Goal: Task Accomplishment & Management: Manage account settings

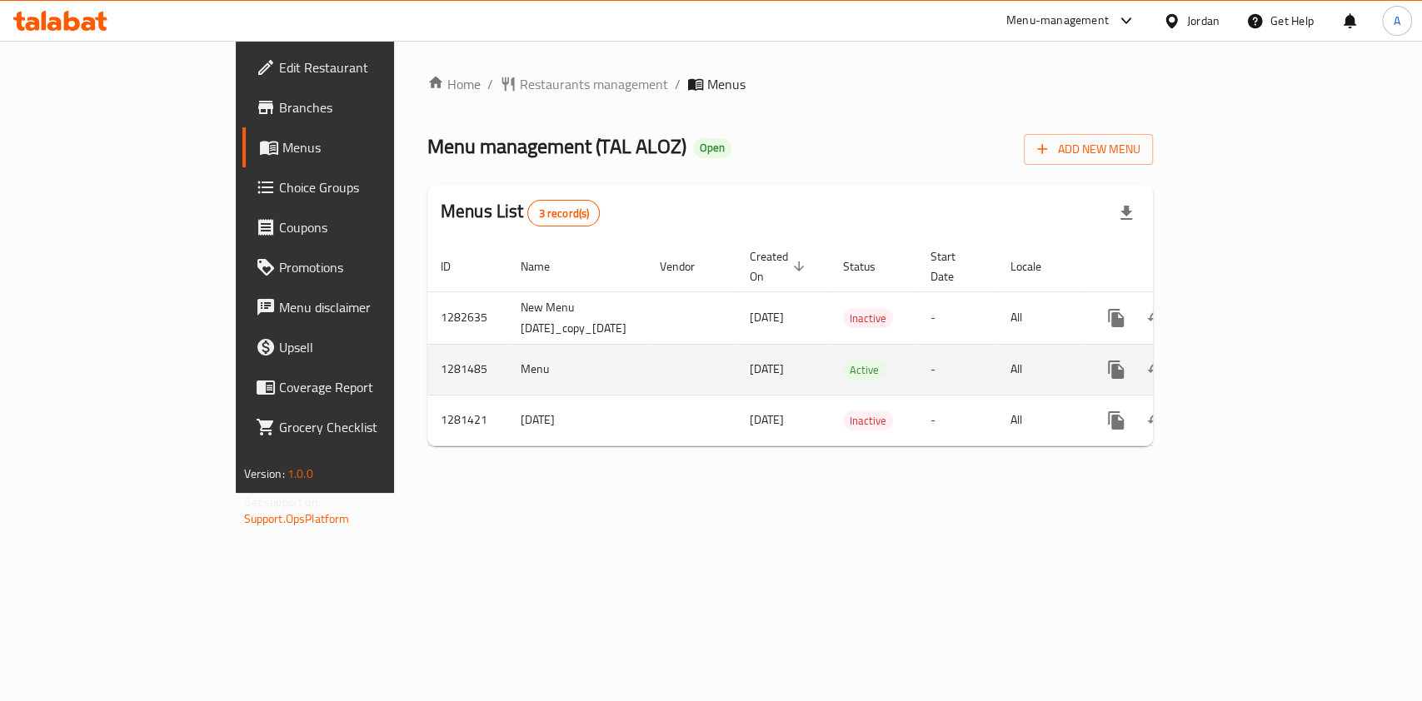
click at [1246, 360] on icon "enhanced table" at bounding box center [1236, 370] width 20 height 20
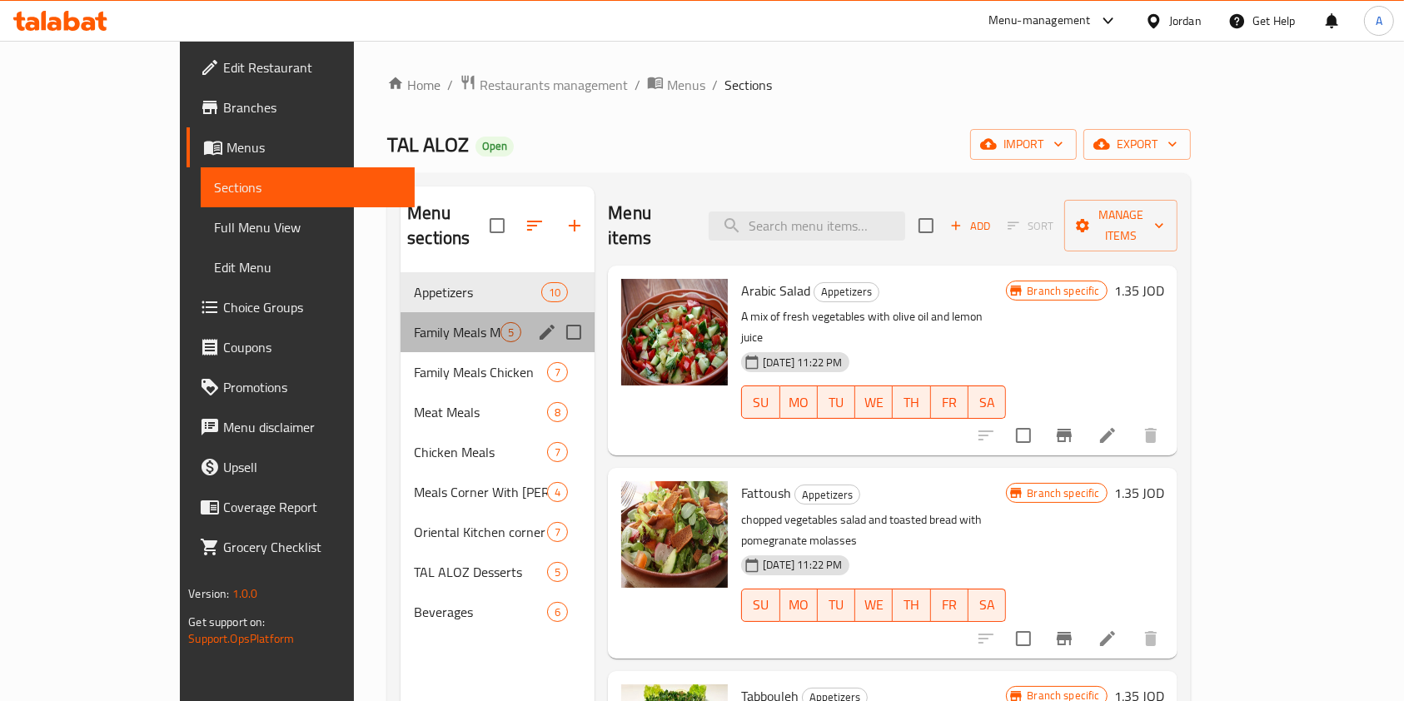
click at [407, 318] on div "Family Meals Meat 5" at bounding box center [498, 332] width 194 height 40
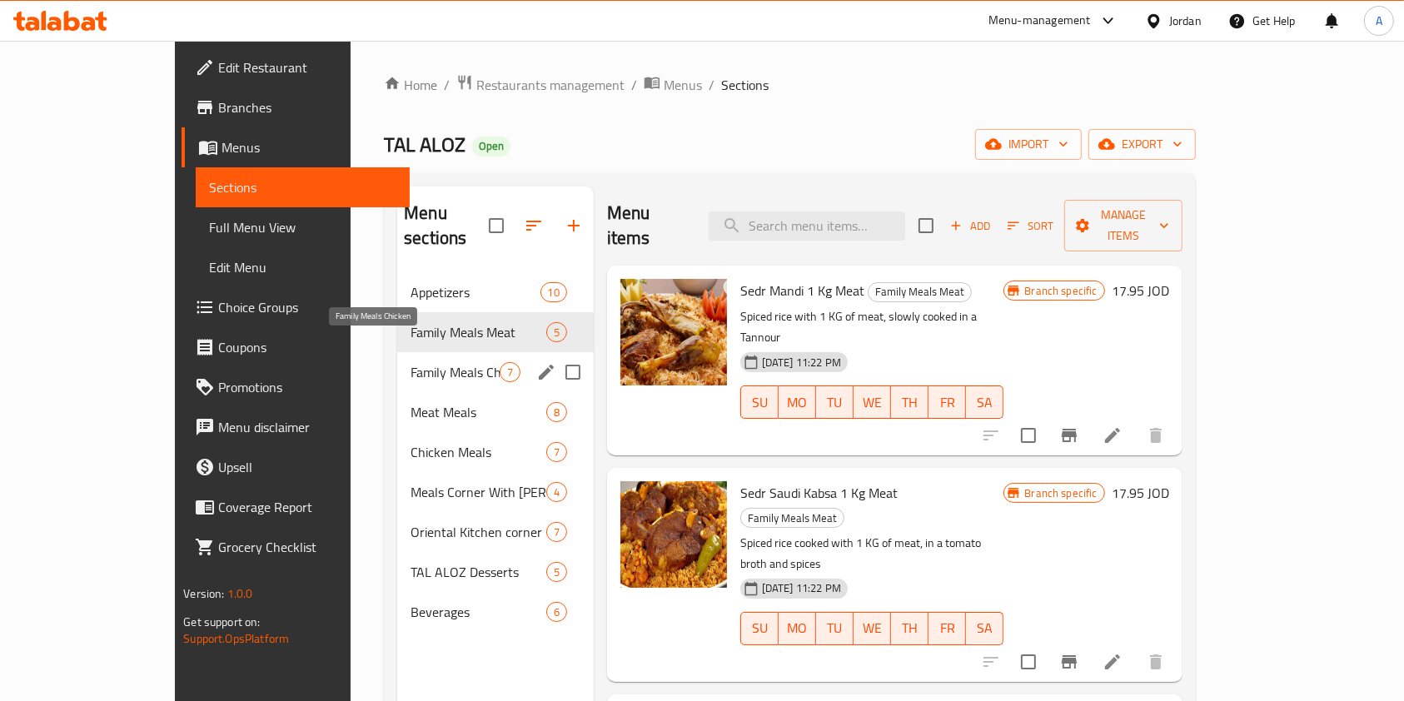
click at [418, 362] on span "Family Meals Chicken" at bounding box center [455, 372] width 88 height 20
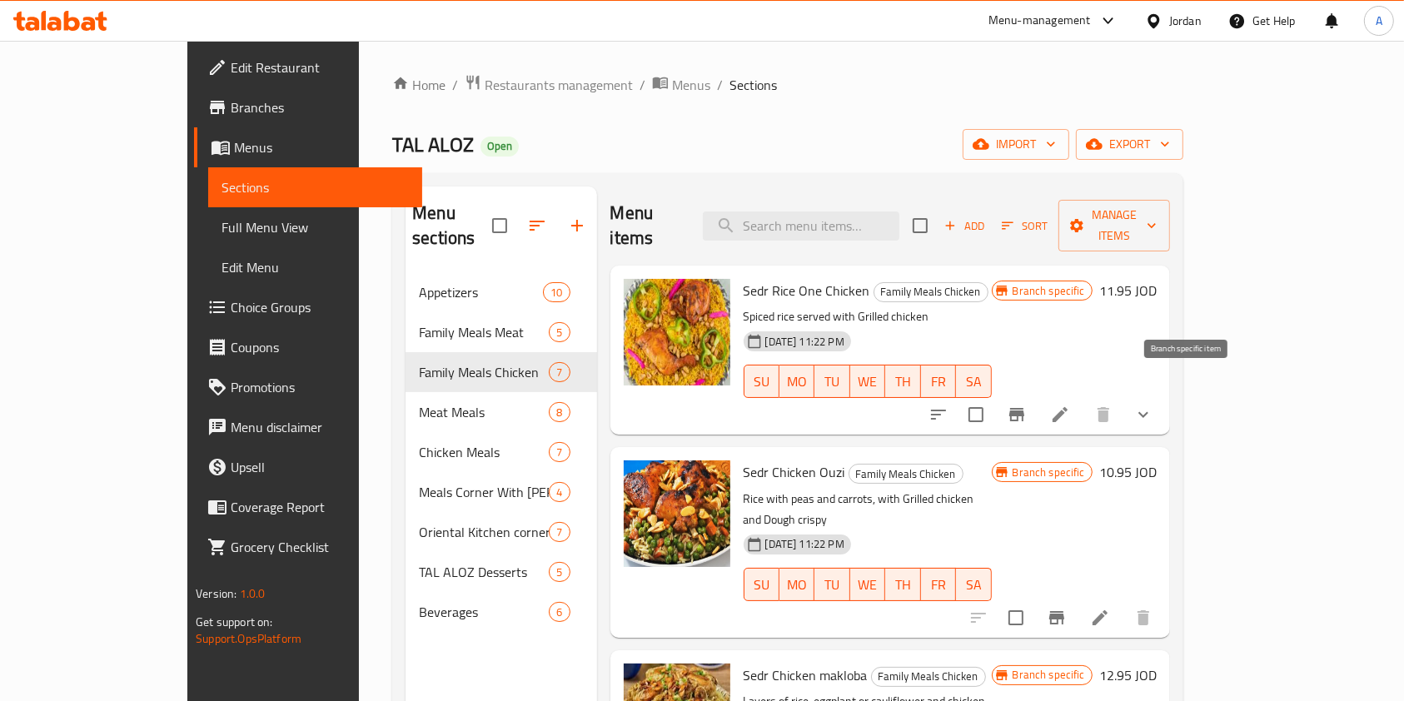
click at [1024, 408] on icon "Branch-specific-item" at bounding box center [1016, 414] width 15 height 13
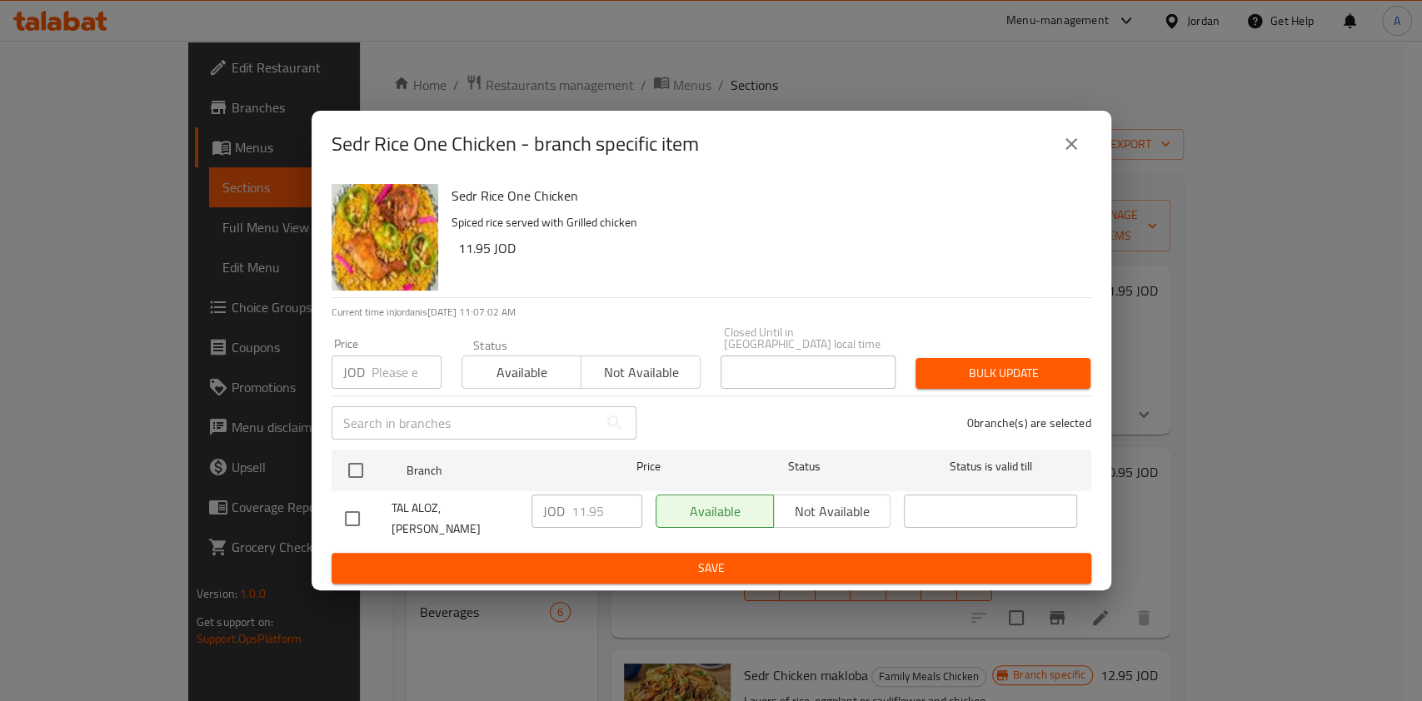
click at [1066, 154] on icon "close" at bounding box center [1071, 144] width 20 height 20
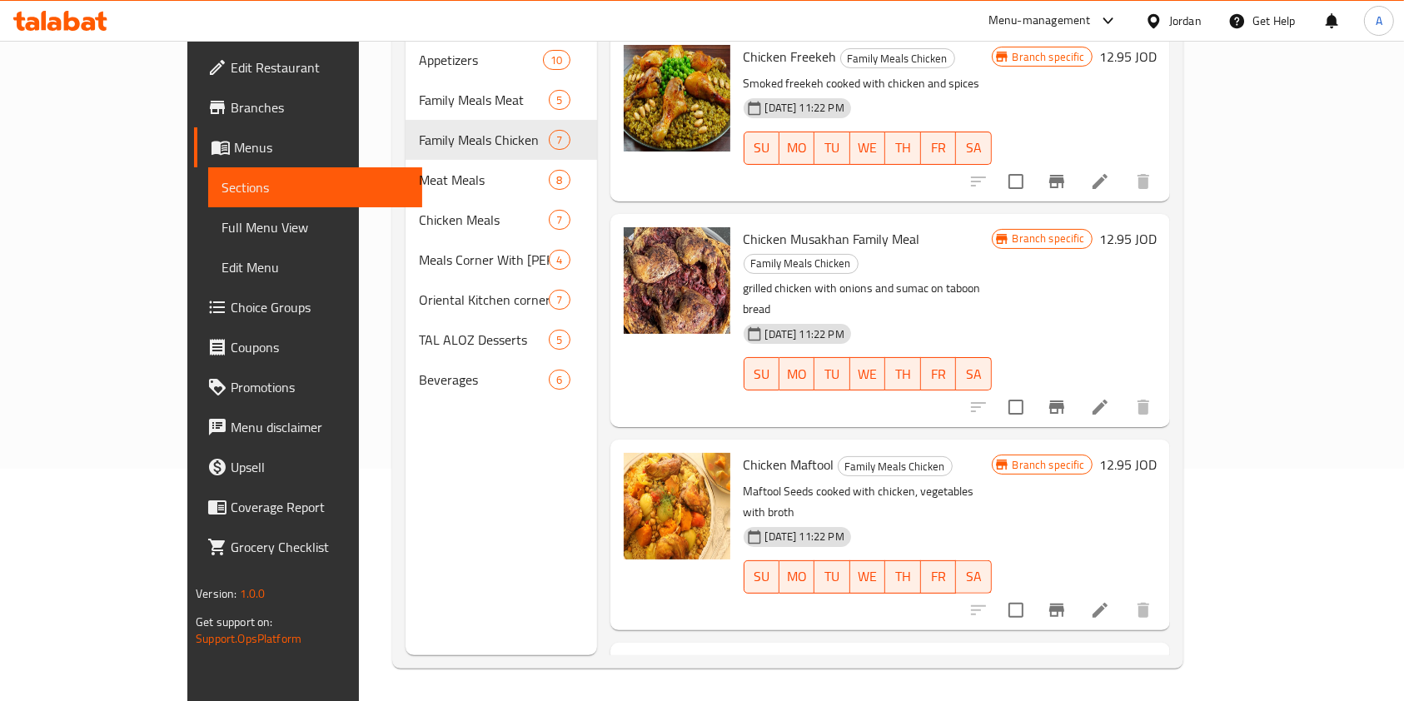
scroll to position [233, 0]
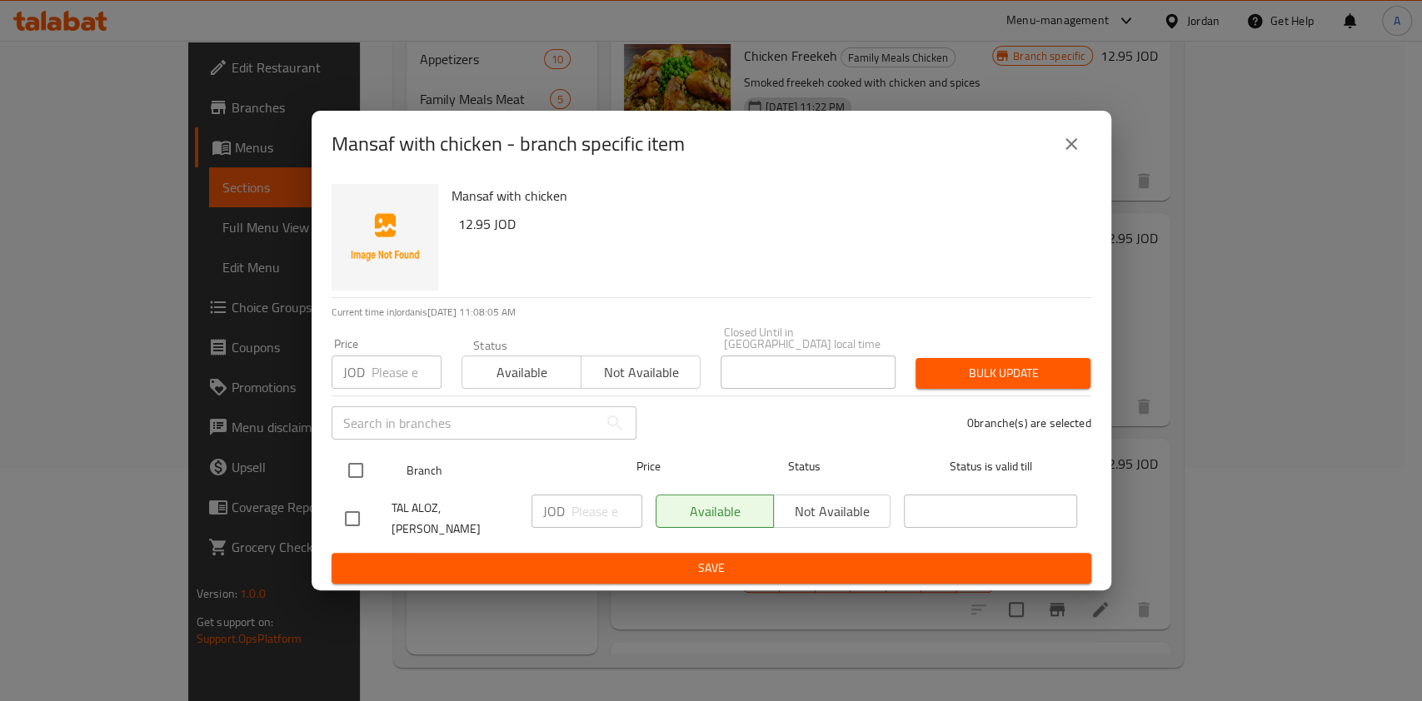
click at [363, 471] on input "checkbox" at bounding box center [355, 470] width 35 height 35
checkbox input "true"
click at [578, 505] on input "number" at bounding box center [606, 511] width 71 height 33
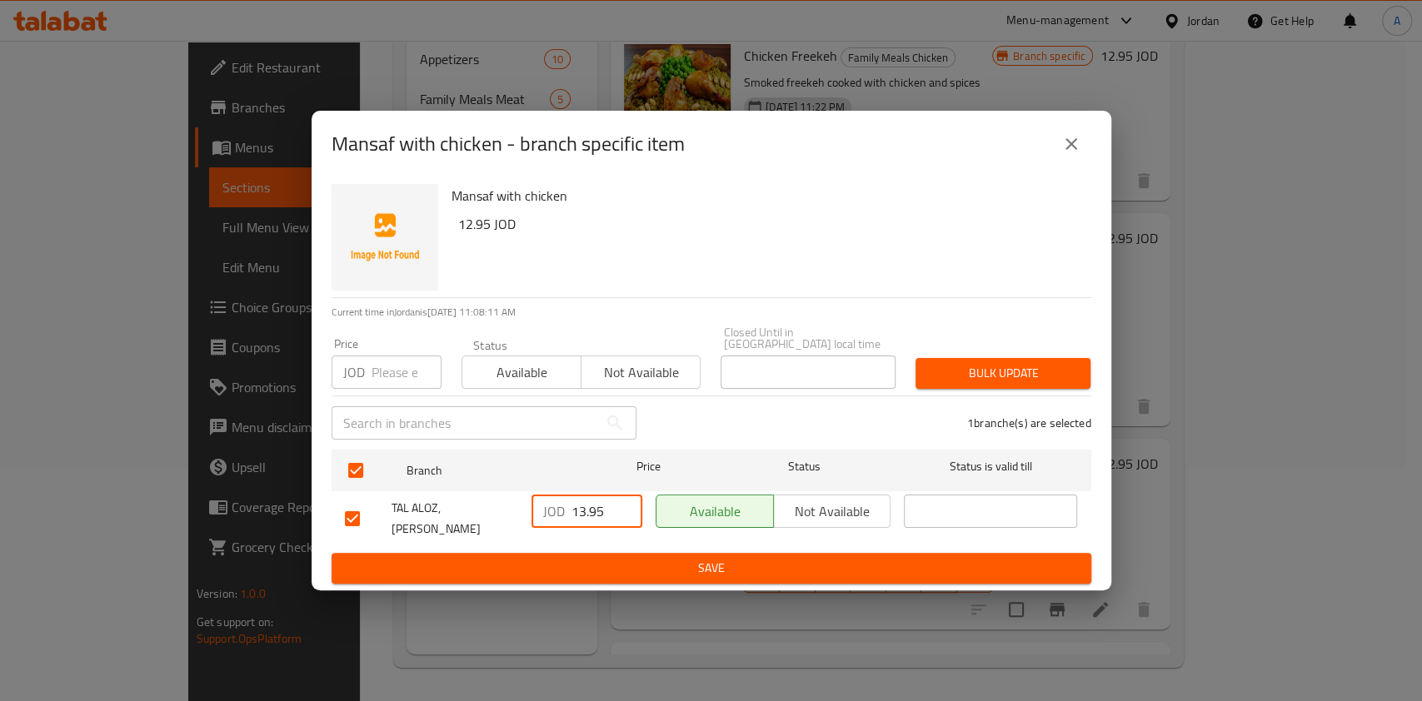
type input "13.95"
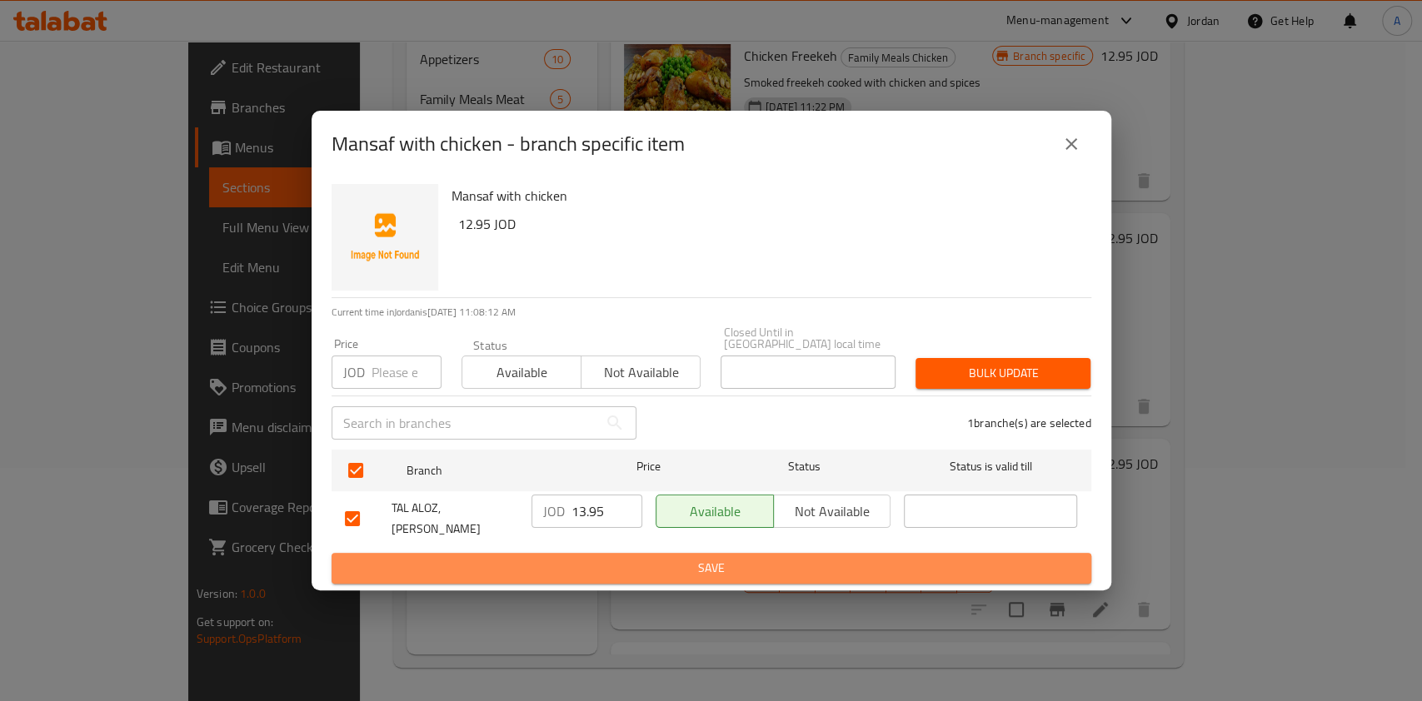
click at [715, 553] on button "Save" at bounding box center [711, 568] width 760 height 31
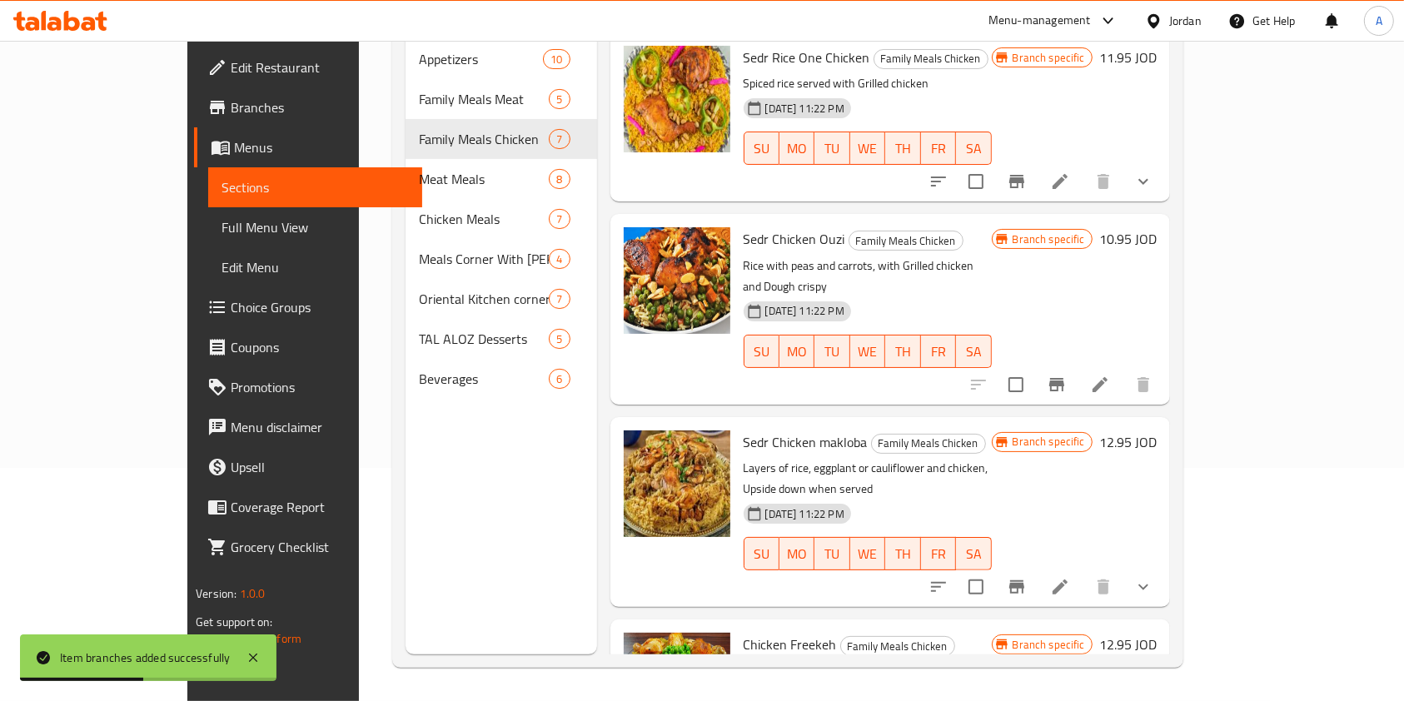
scroll to position [17, 0]
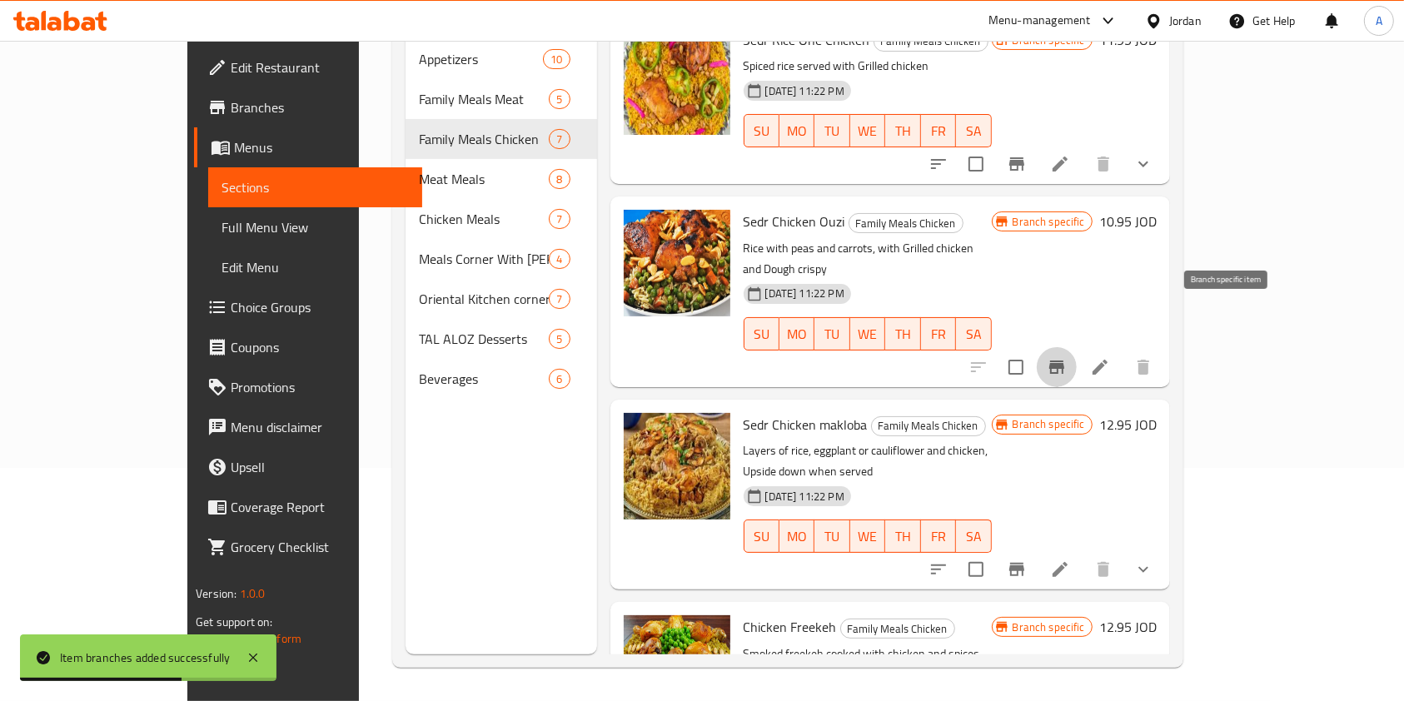
click at [1064, 361] on icon "Branch-specific-item" at bounding box center [1056, 367] width 15 height 13
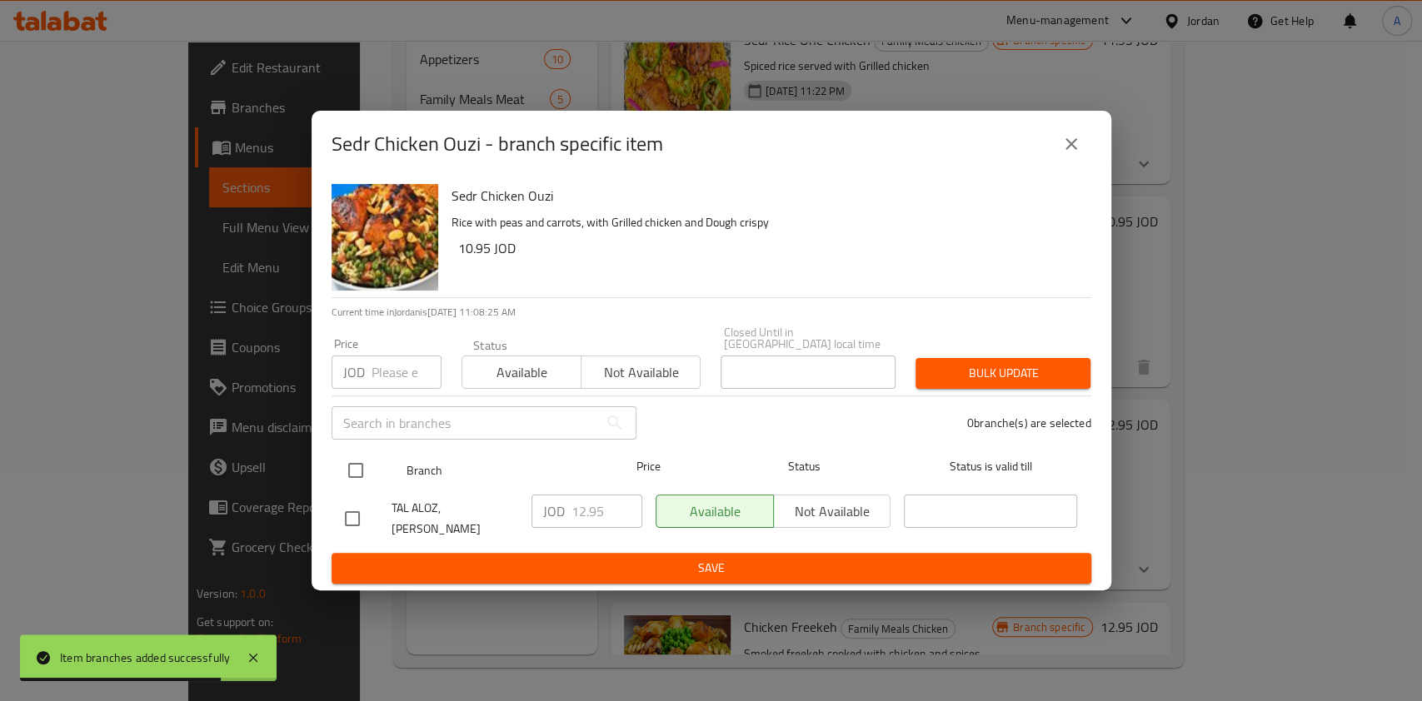
click at [351, 470] on input "checkbox" at bounding box center [355, 470] width 35 height 35
checkbox input "true"
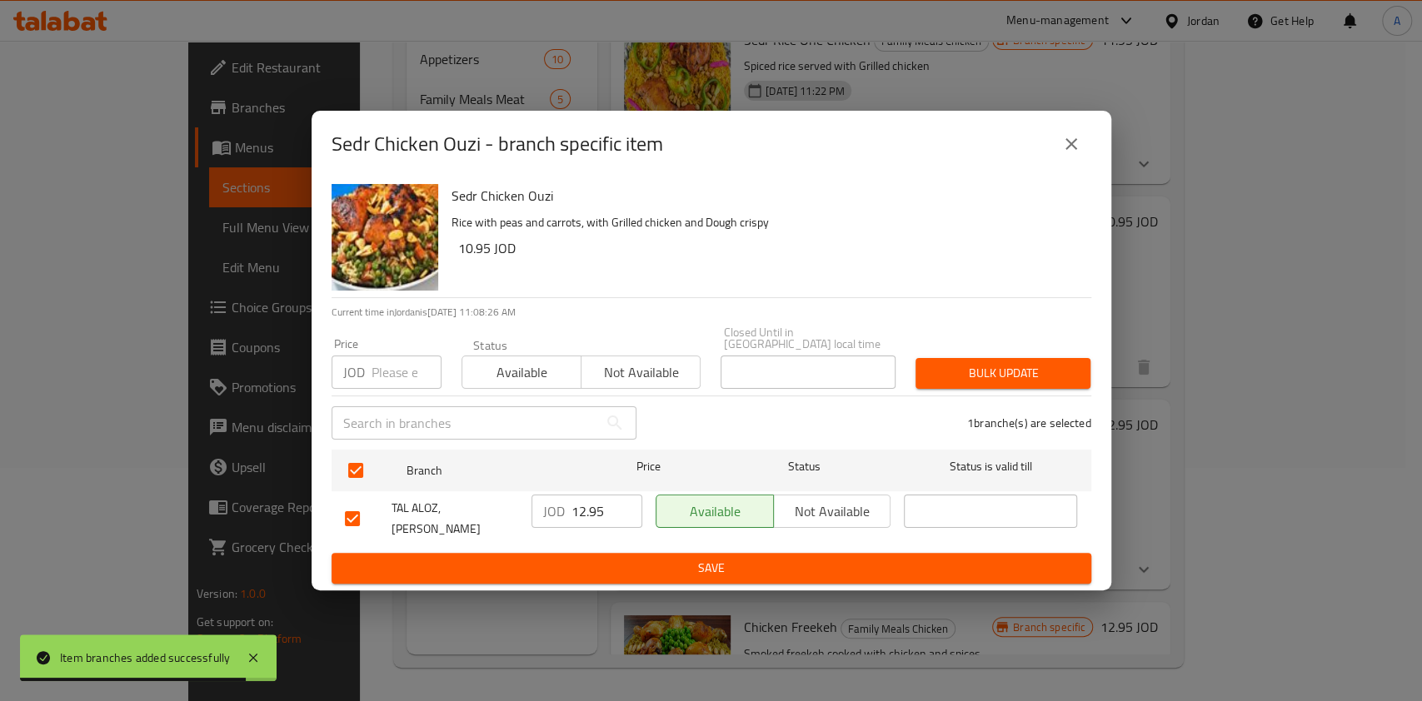
click at [585, 506] on input "12.95" at bounding box center [606, 511] width 71 height 33
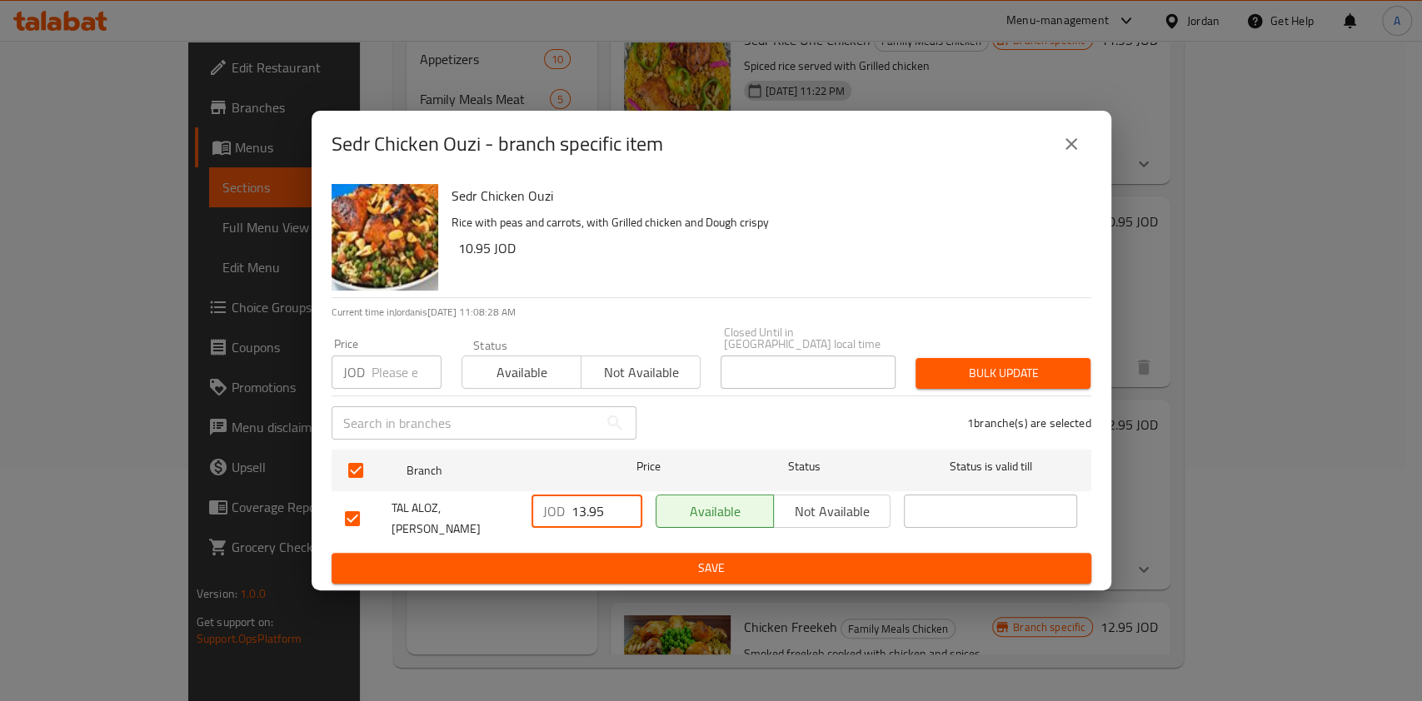
type input "13.95"
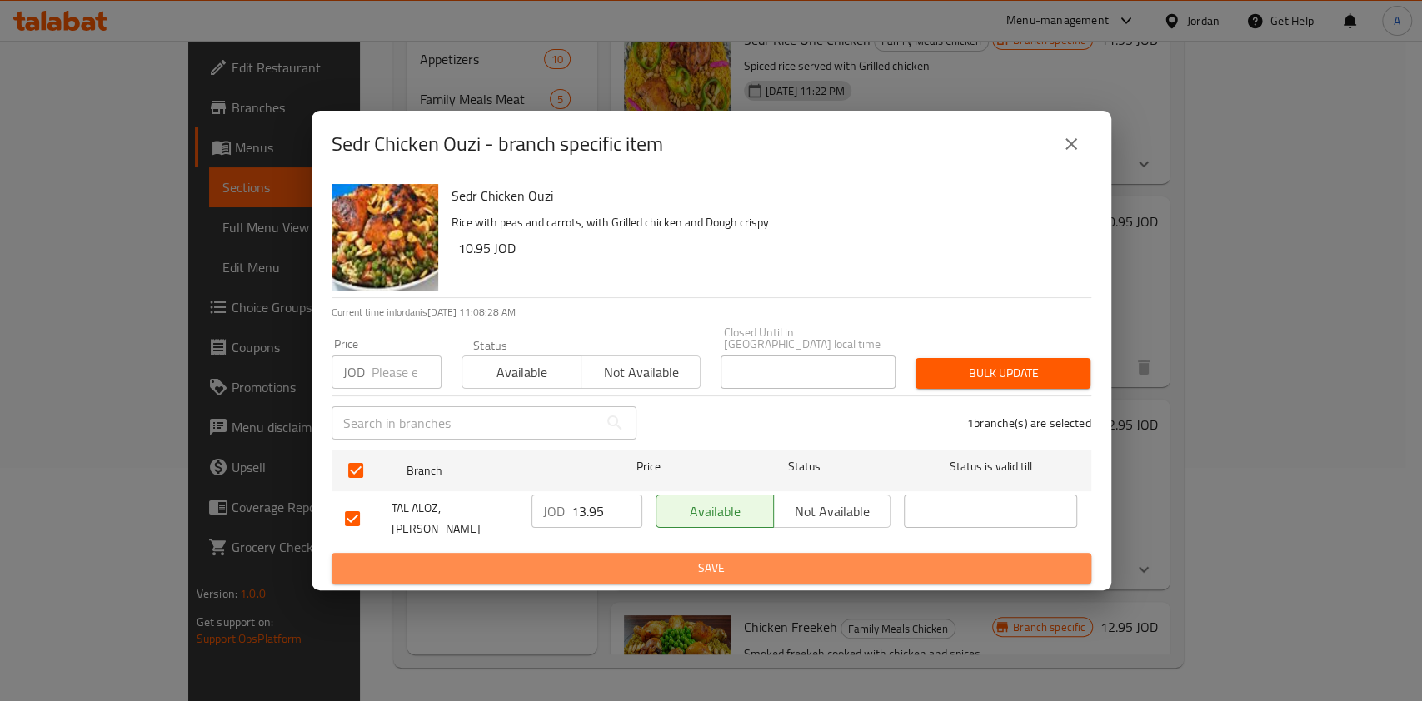
click at [640, 560] on span "Save" at bounding box center [711, 568] width 733 height 21
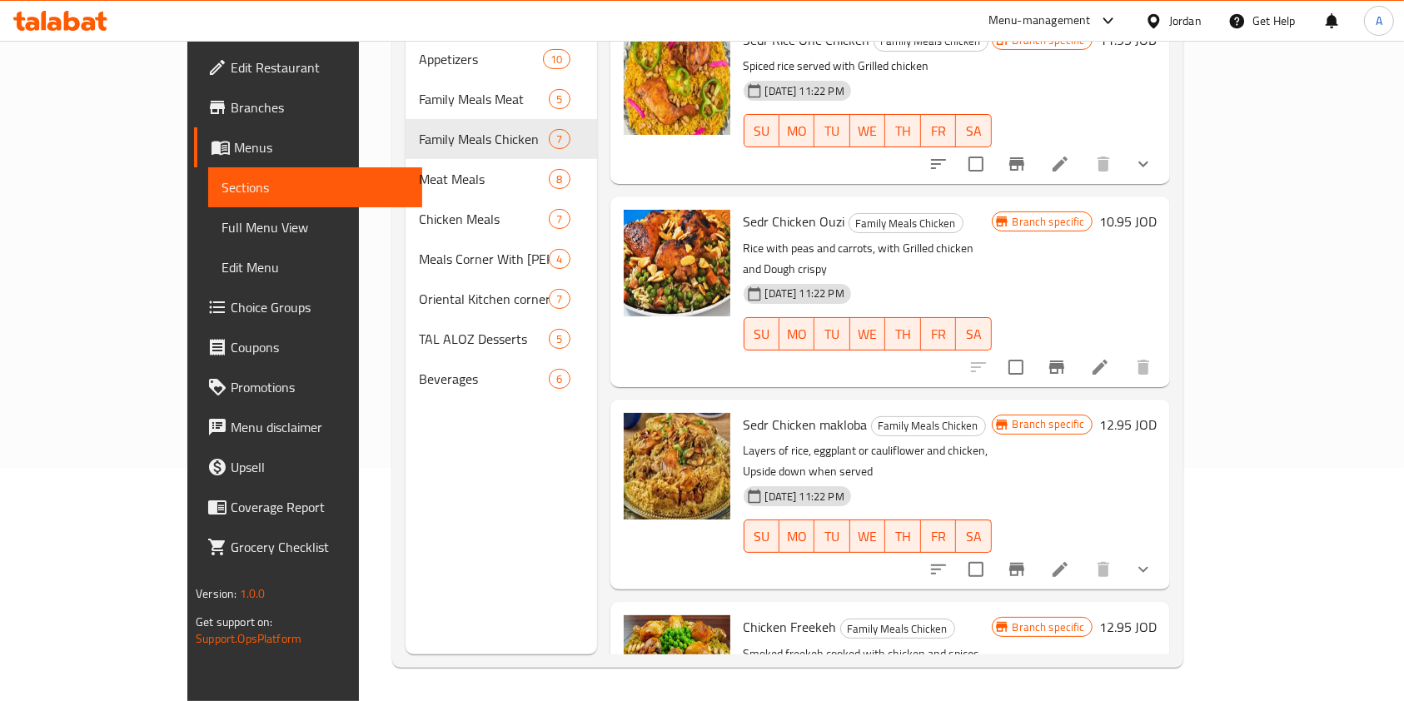
click at [231, 110] on span "Branches" at bounding box center [320, 107] width 178 height 20
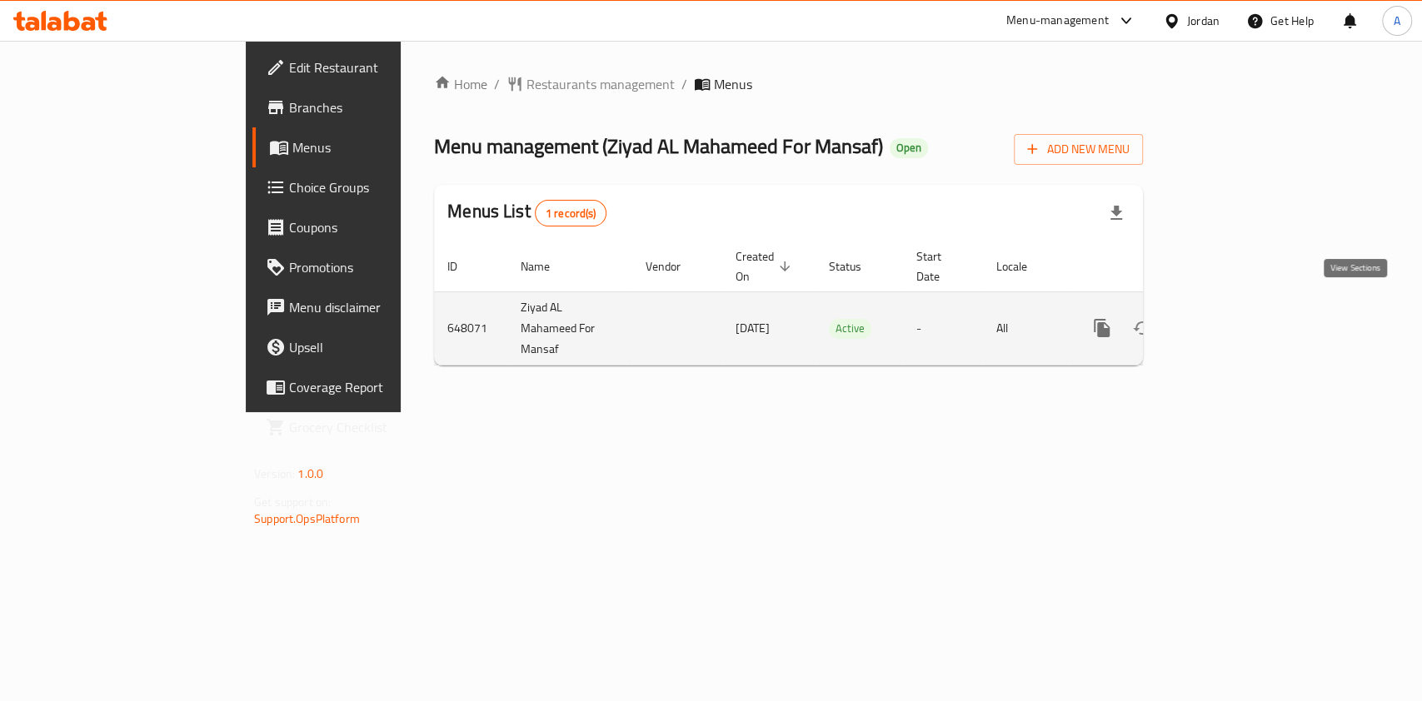
click at [1242, 317] on link "enhanced table" at bounding box center [1222, 328] width 40 height 40
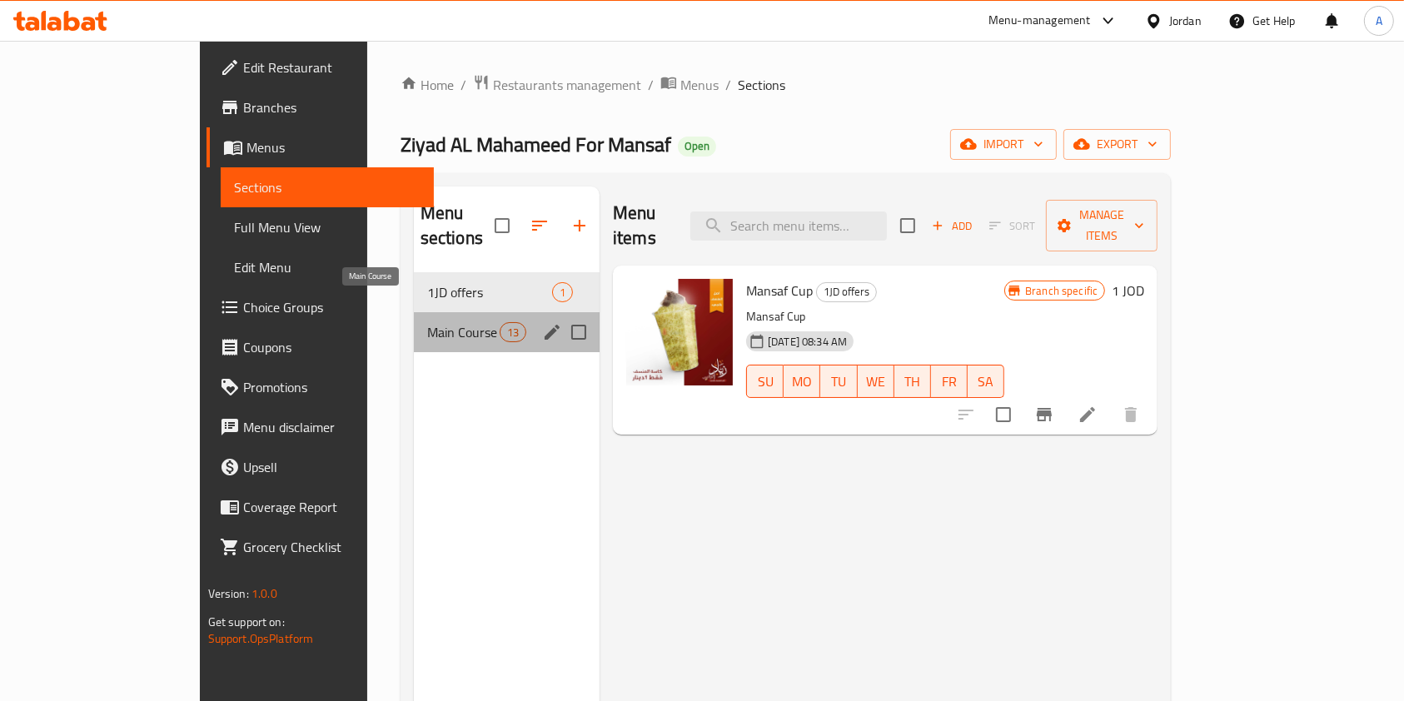
click at [427, 322] on span "Main Course" at bounding box center [463, 332] width 72 height 20
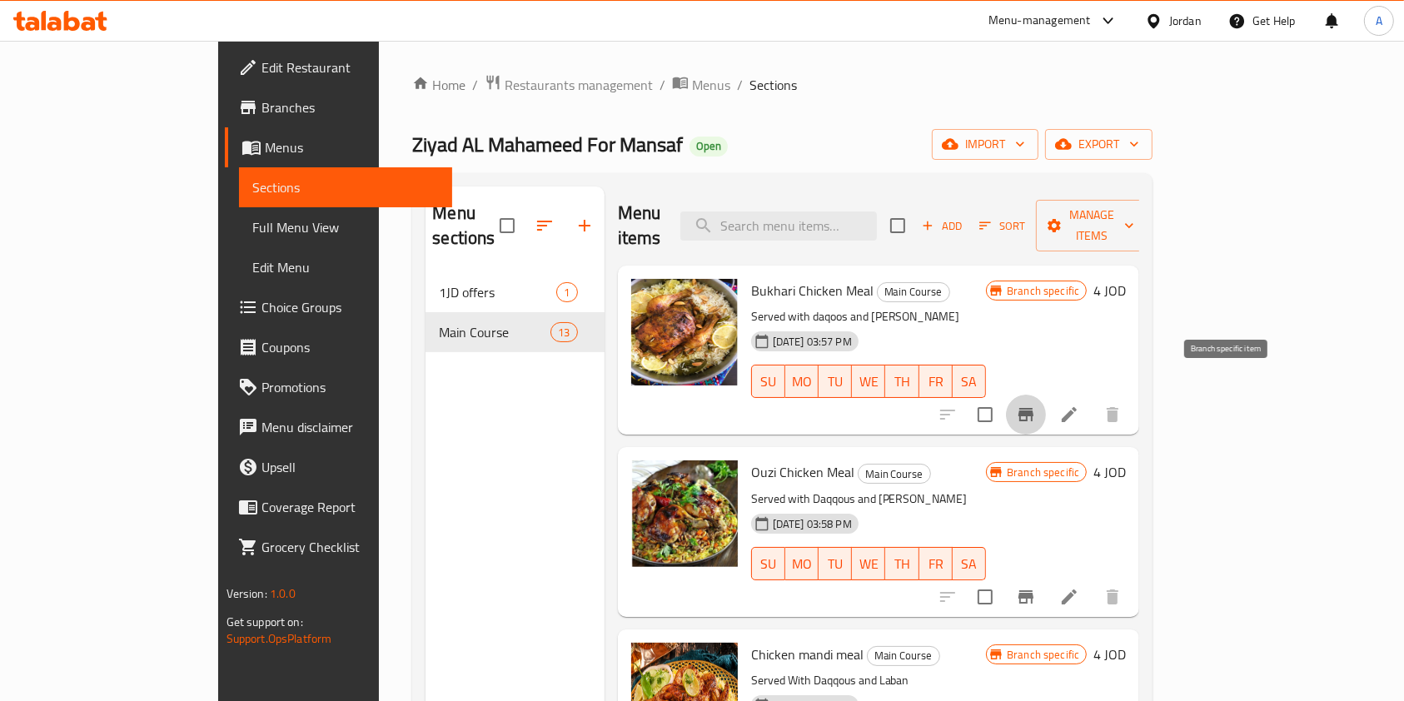
click at [1036, 405] on icon "Branch-specific-item" at bounding box center [1026, 415] width 20 height 20
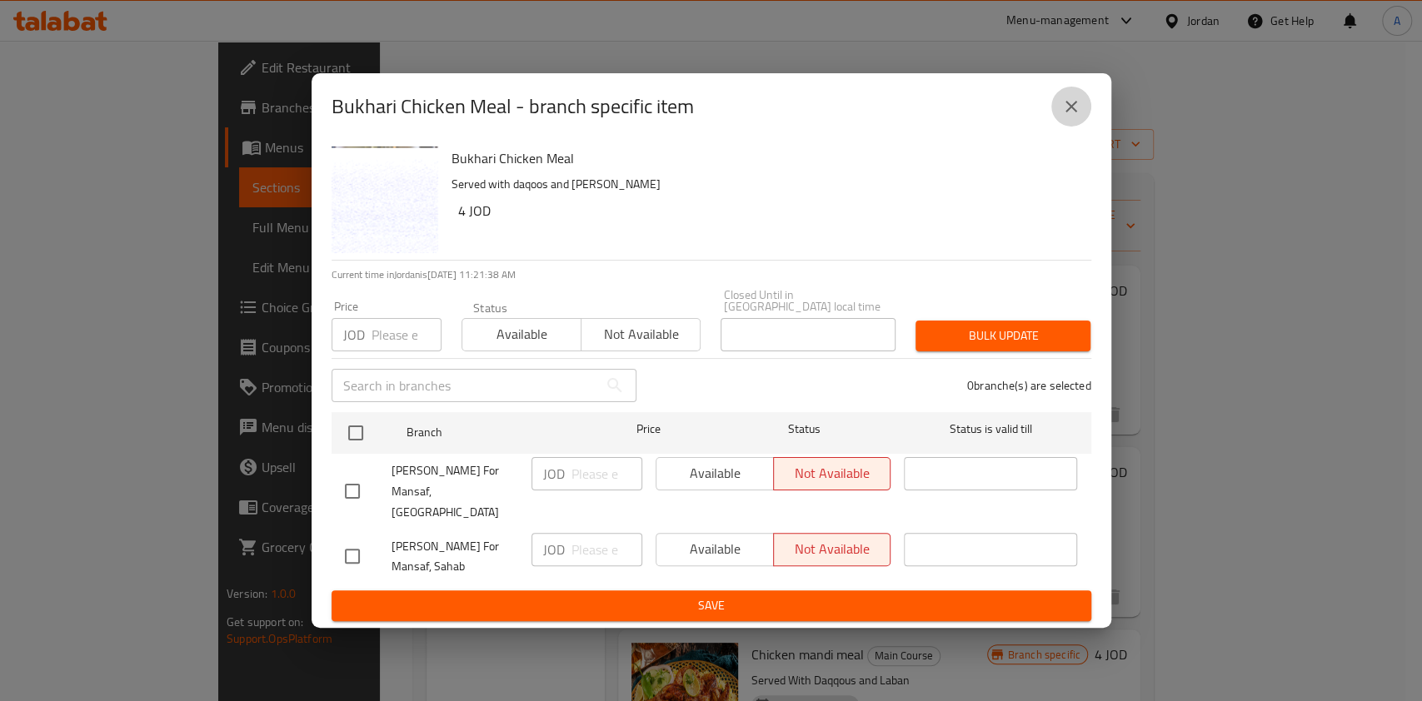
click at [1079, 117] on icon "close" at bounding box center [1071, 107] width 20 height 20
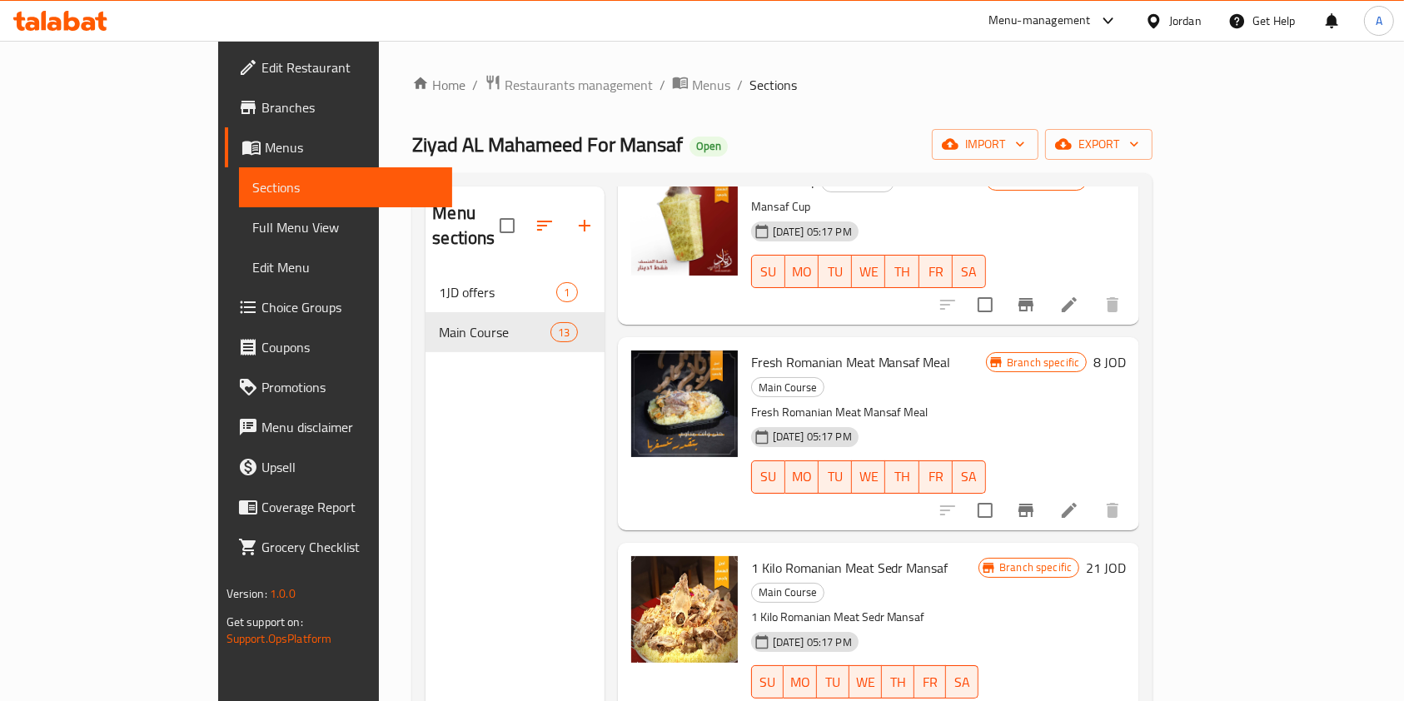
scroll to position [1226, 0]
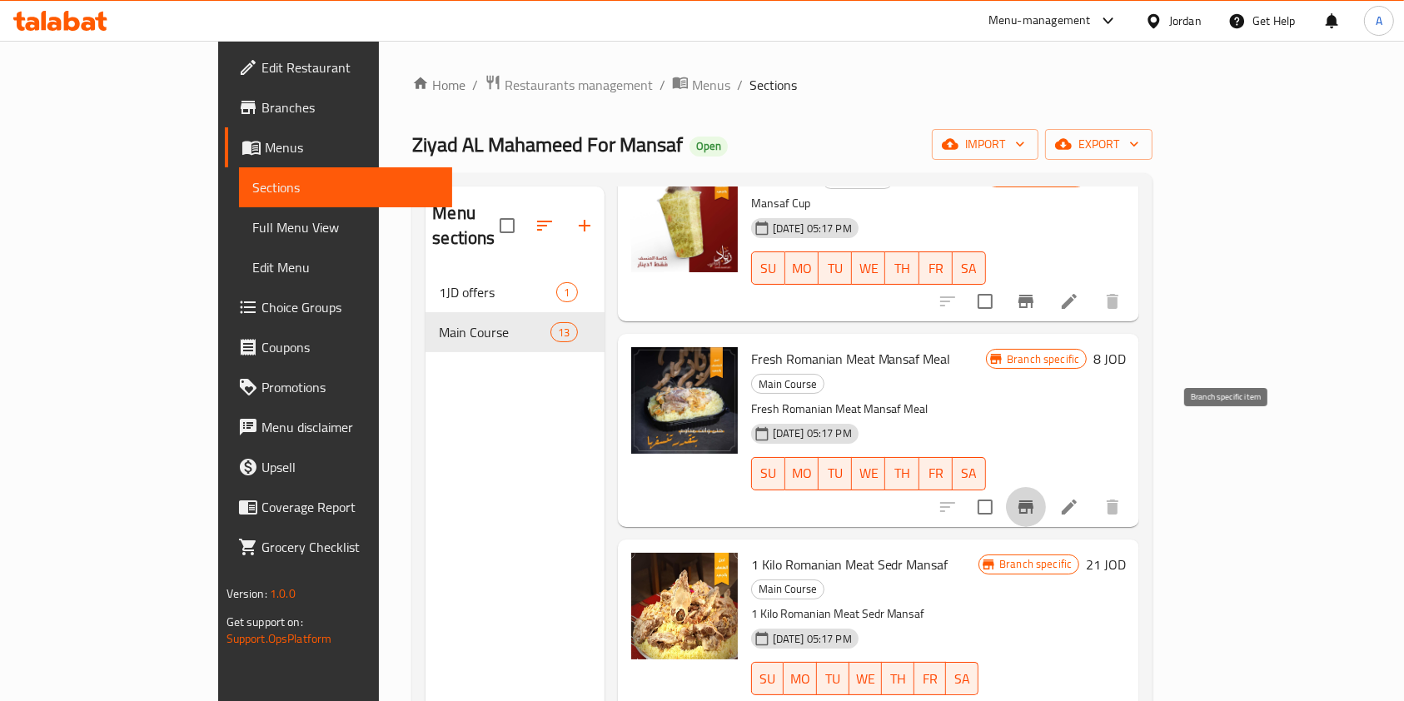
click at [1036, 497] on icon "Branch-specific-item" at bounding box center [1026, 507] width 20 height 20
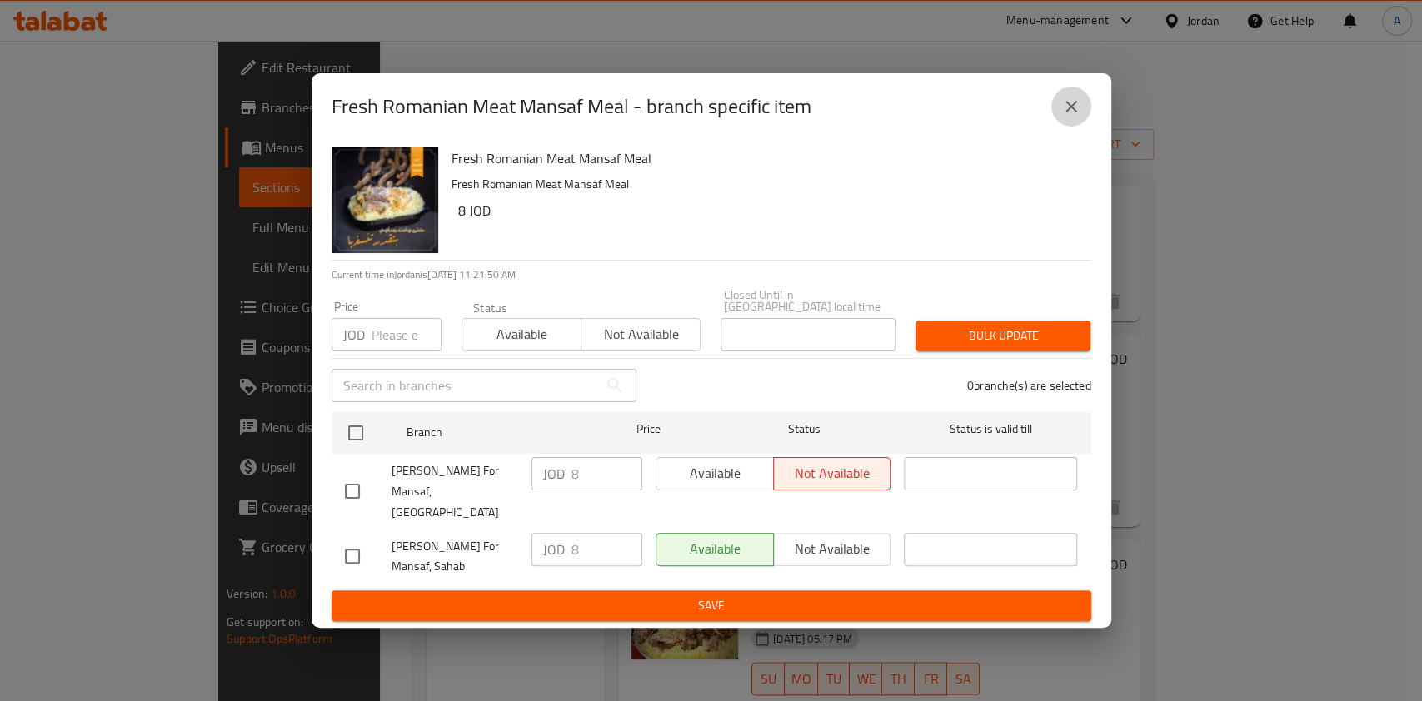
click at [1067, 117] on icon "close" at bounding box center [1071, 107] width 20 height 20
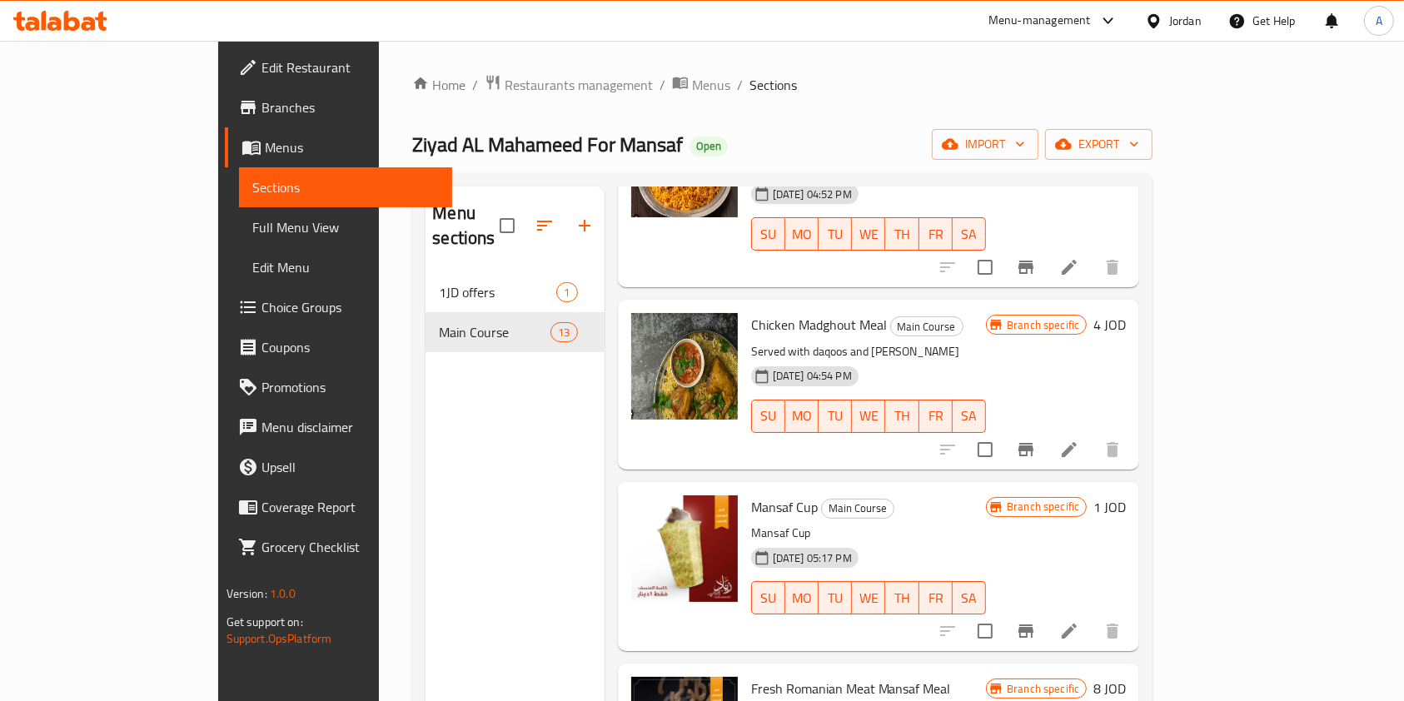
scroll to position [895, 0]
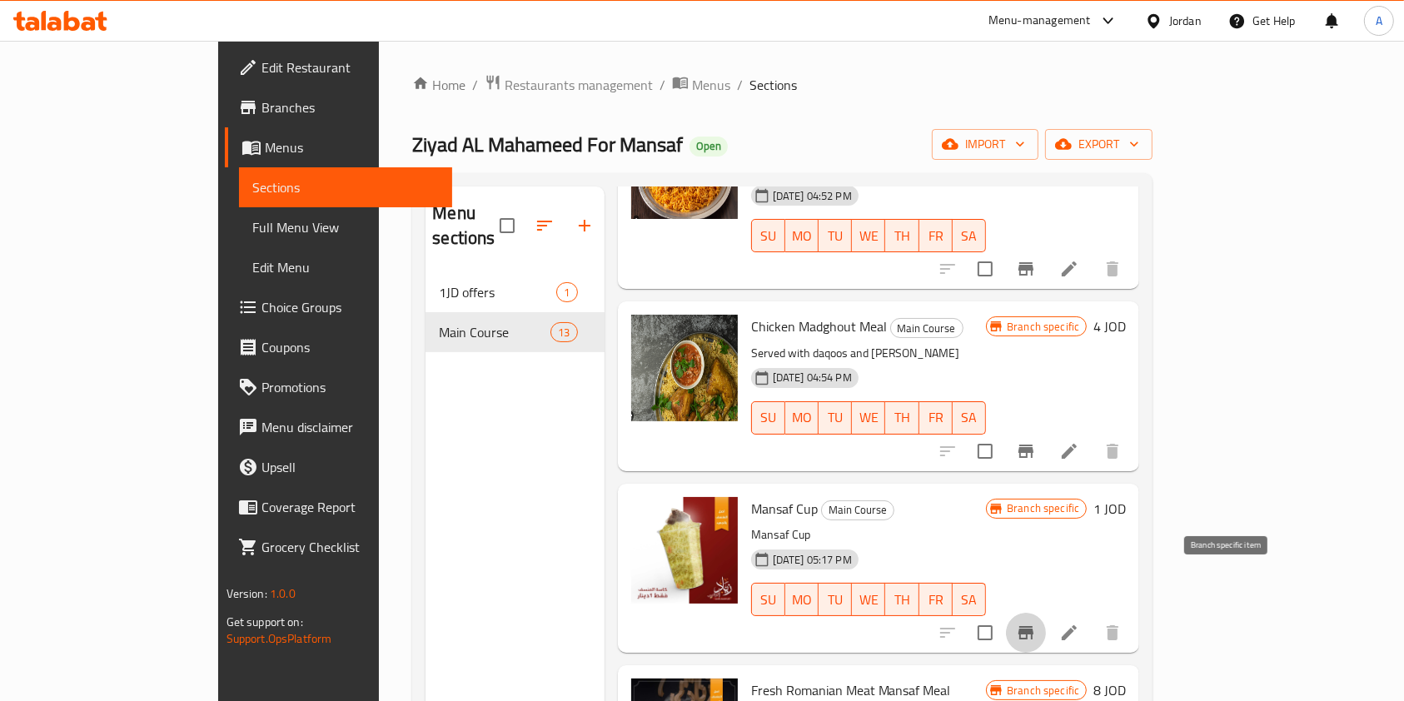
click at [1036, 623] on icon "Branch-specific-item" at bounding box center [1026, 633] width 20 height 20
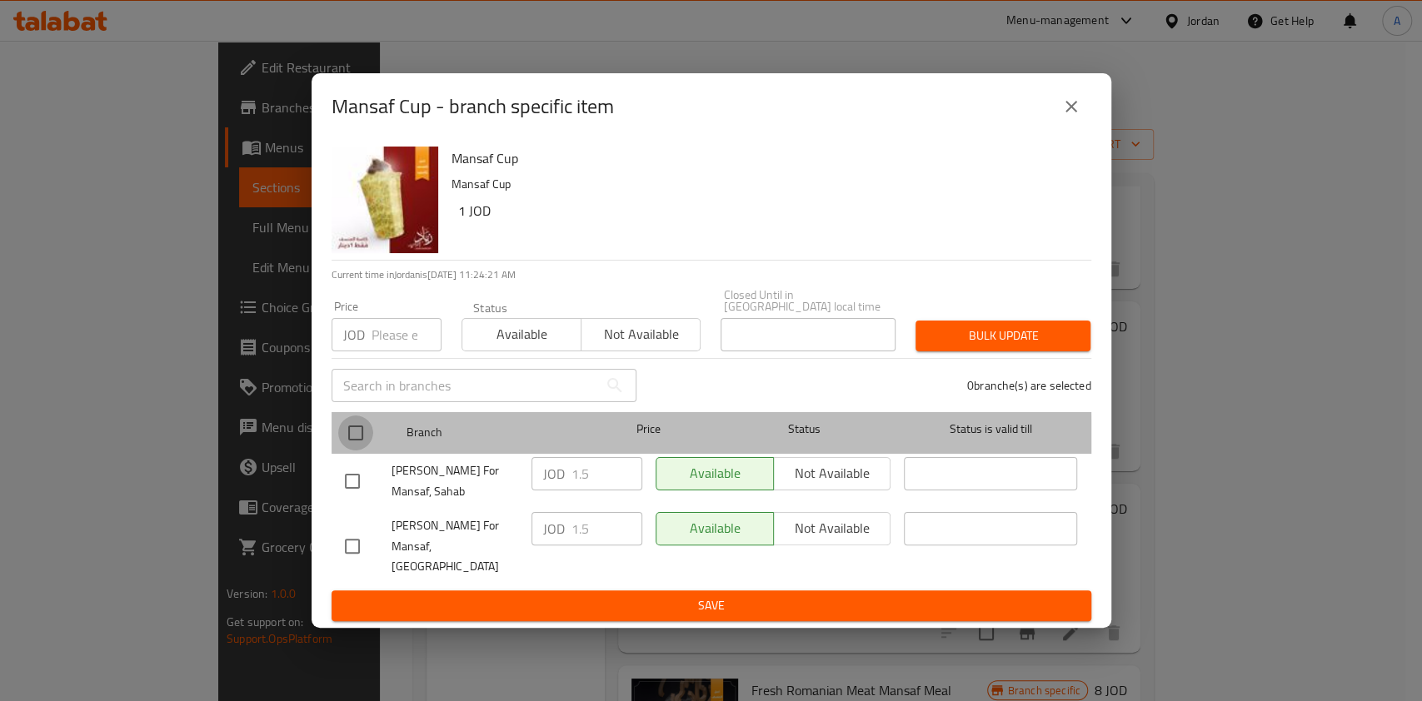
click at [366, 443] on input "checkbox" at bounding box center [355, 433] width 35 height 35
checkbox input "true"
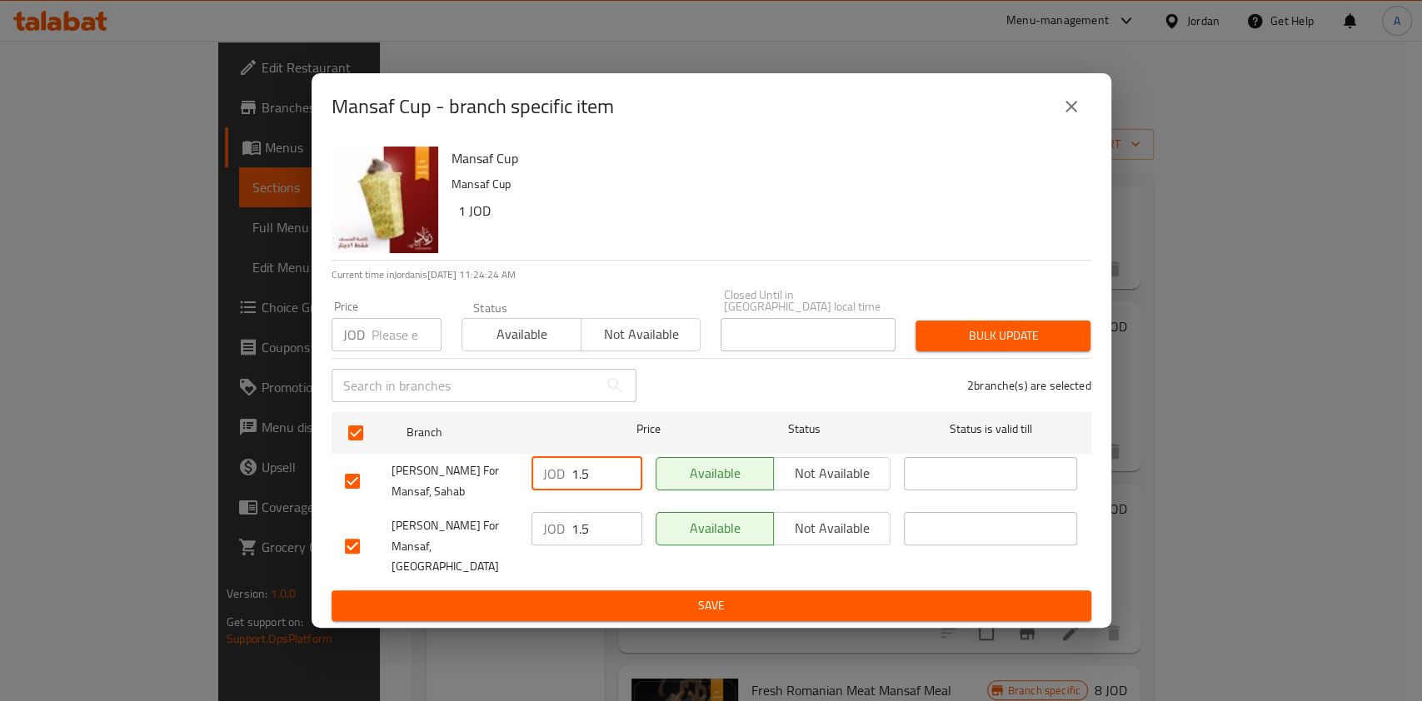
click at [598, 478] on input "1.5" at bounding box center [606, 473] width 71 height 33
type input "1"
click at [612, 530] on input "1.5" at bounding box center [606, 528] width 71 height 33
type input "1"
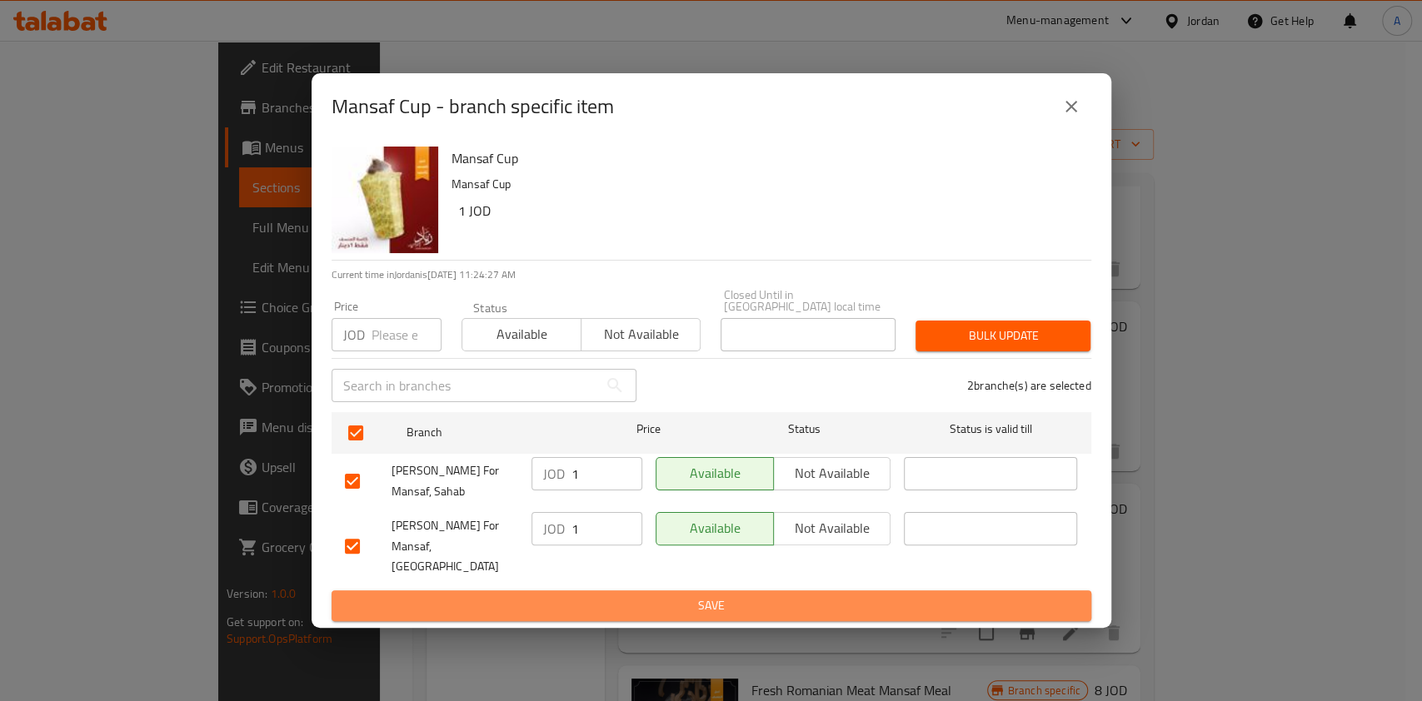
click at [662, 596] on span "Save" at bounding box center [711, 606] width 733 height 21
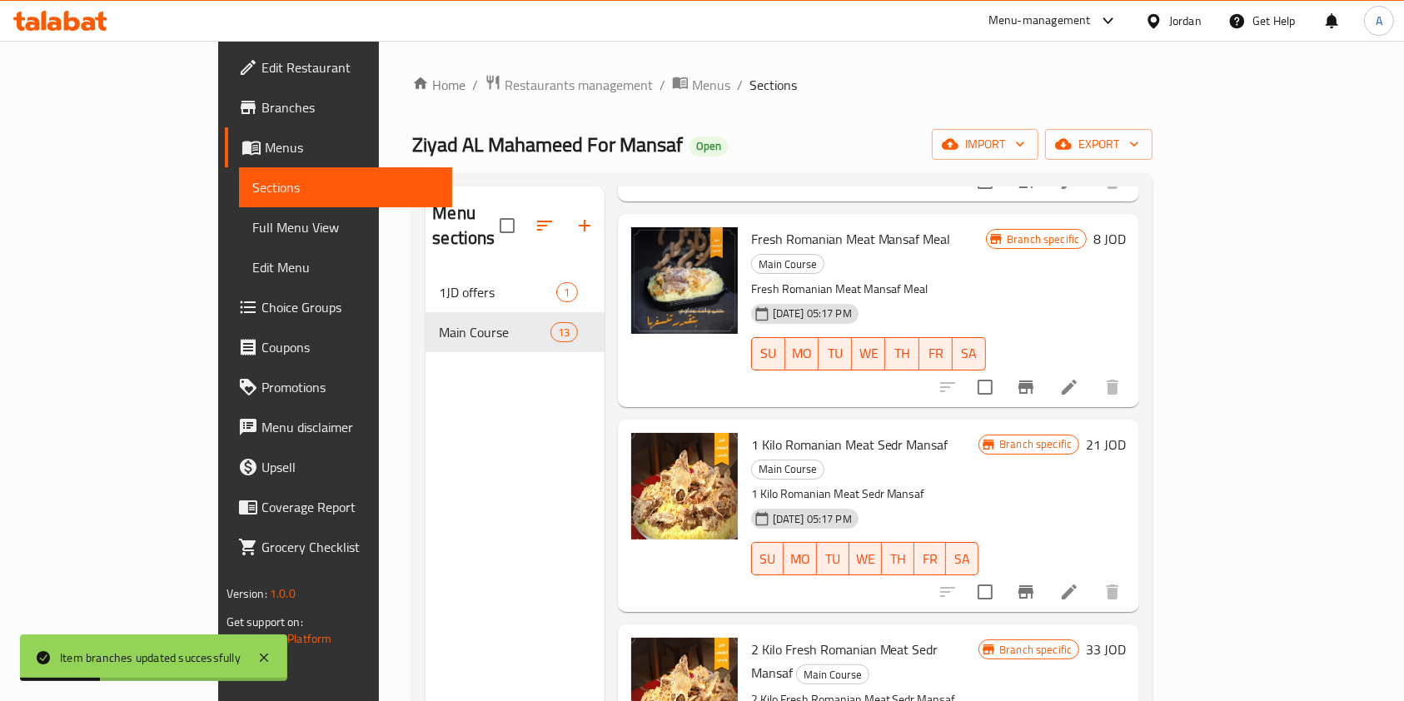
scroll to position [1347, 0]
click at [1034, 585] on icon "Branch-specific-item" at bounding box center [1026, 591] width 15 height 13
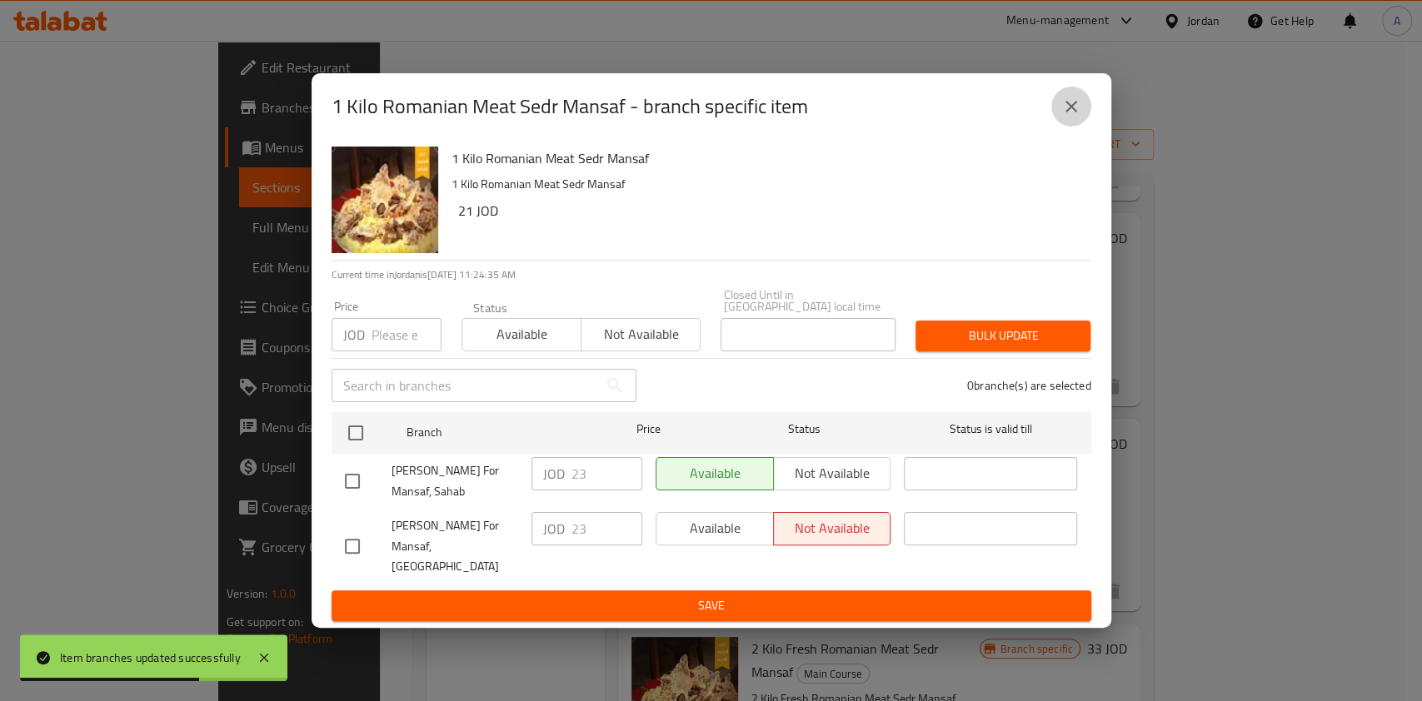
click at [1079, 117] on icon "close" at bounding box center [1071, 107] width 20 height 20
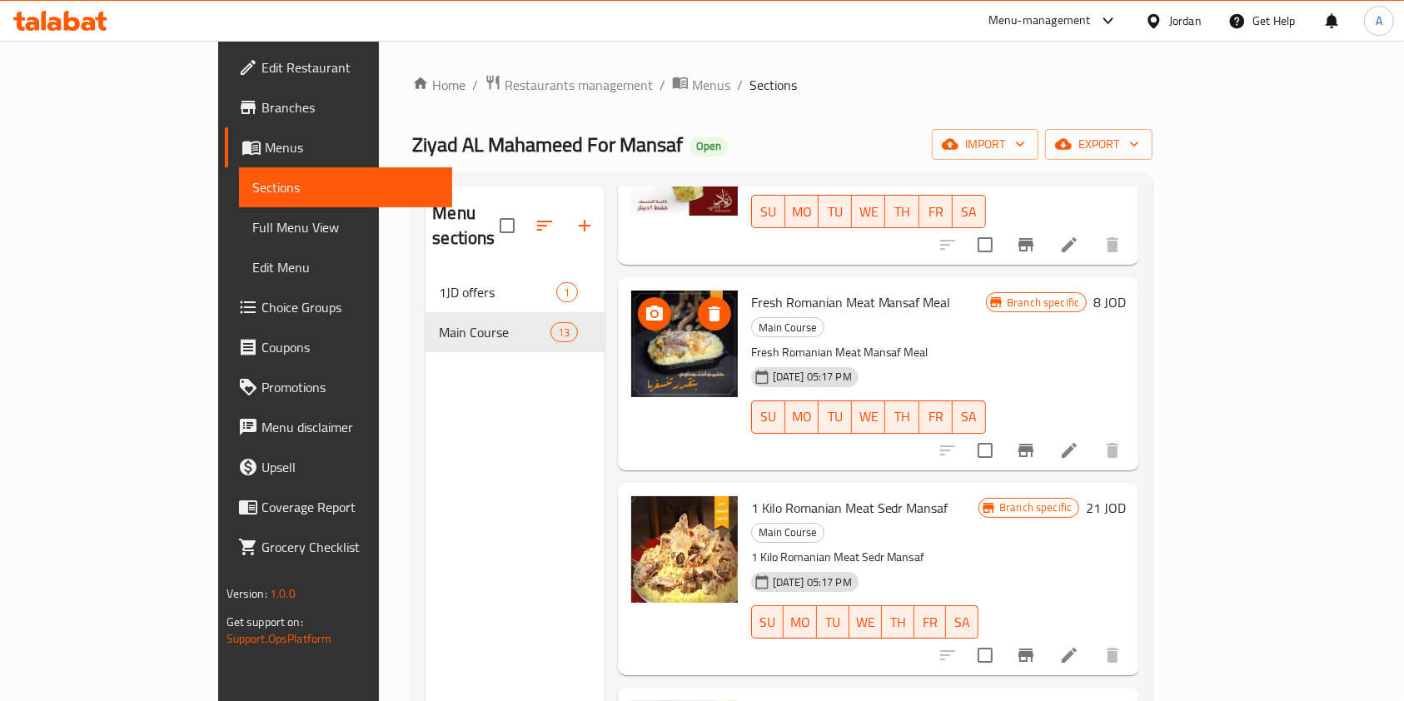
scroll to position [1244, 0]
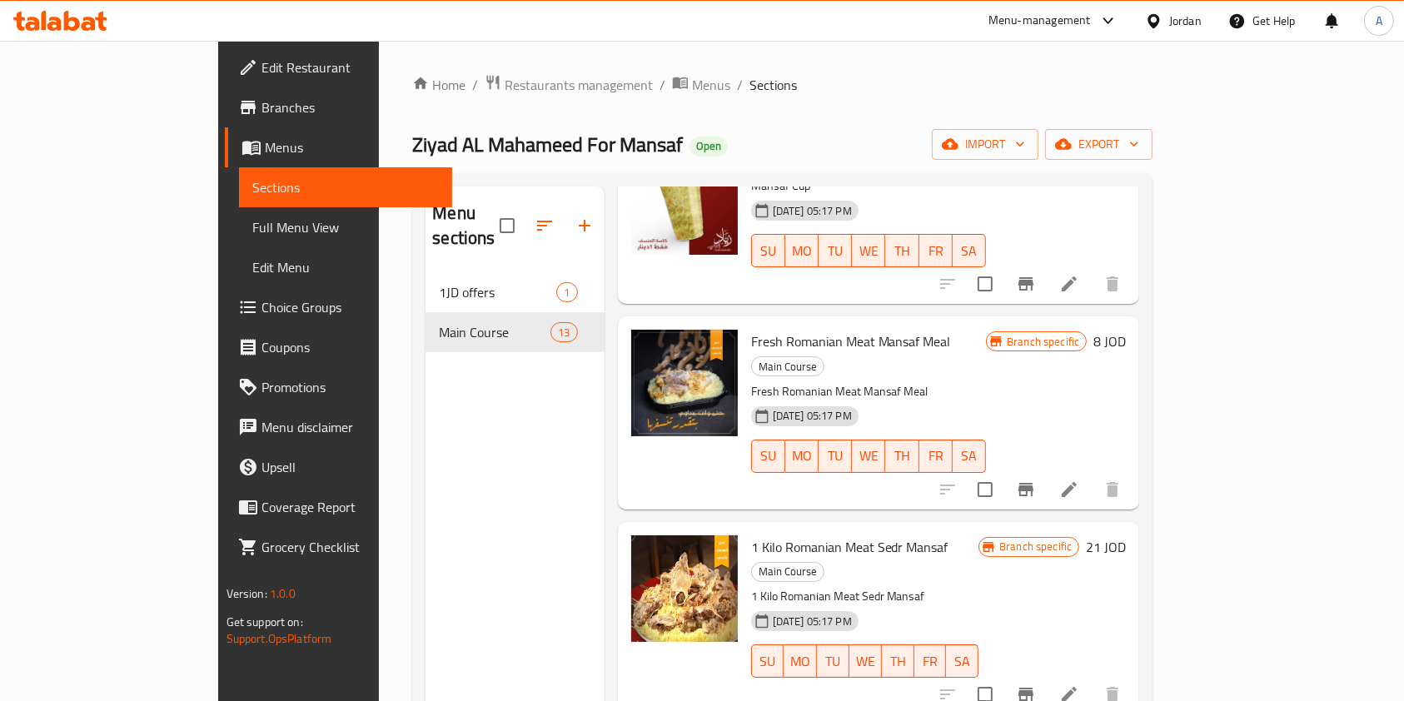
click at [515, 463] on div "Menu sections 1JD offers 1 Main Course 13" at bounding box center [515, 537] width 178 height 701
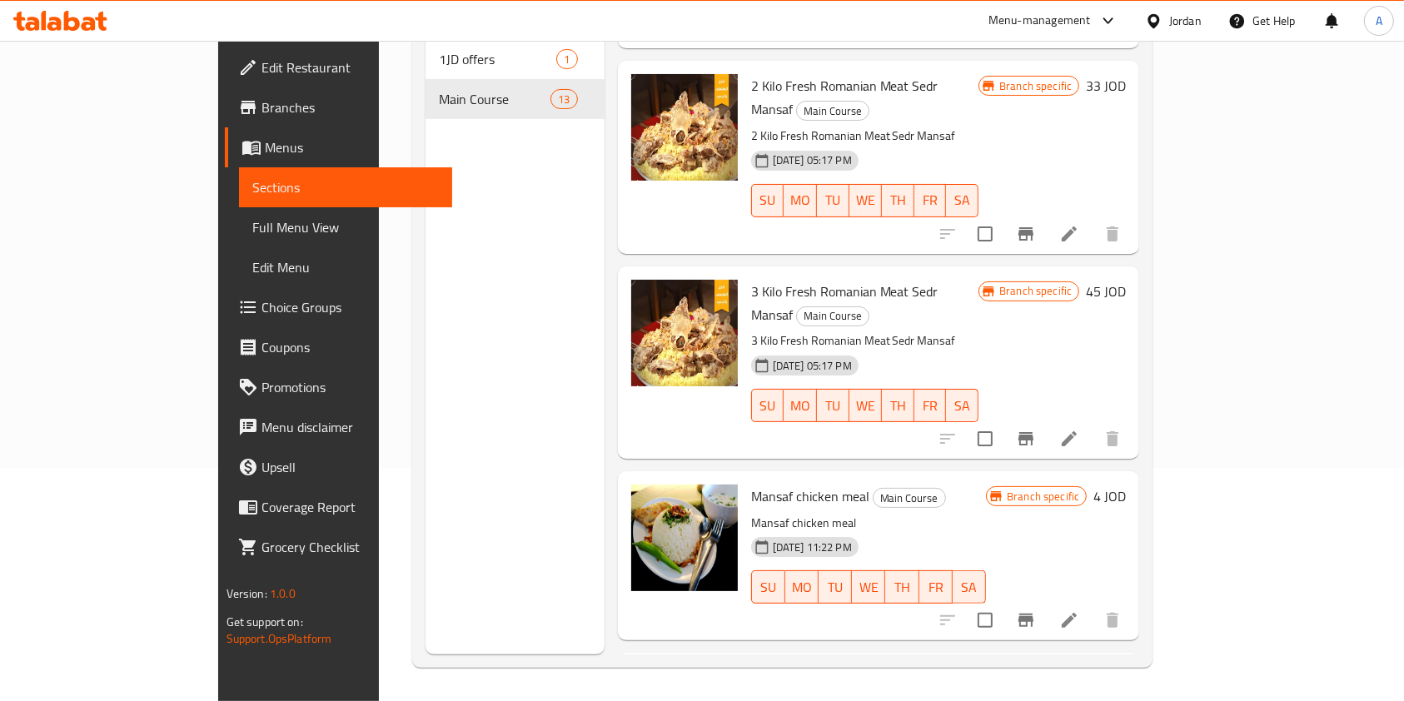
scroll to position [1706, 0]
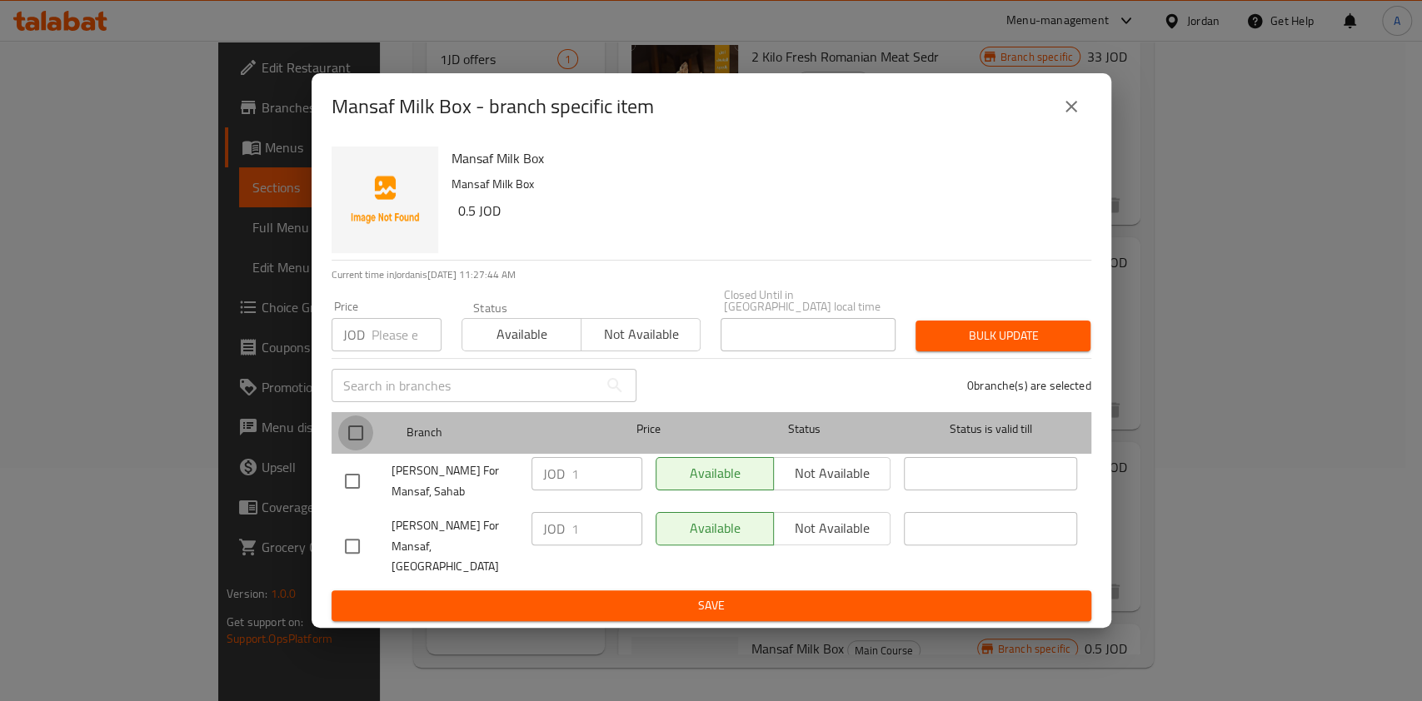
click at [351, 436] on input "checkbox" at bounding box center [355, 433] width 35 height 35
checkbox input "true"
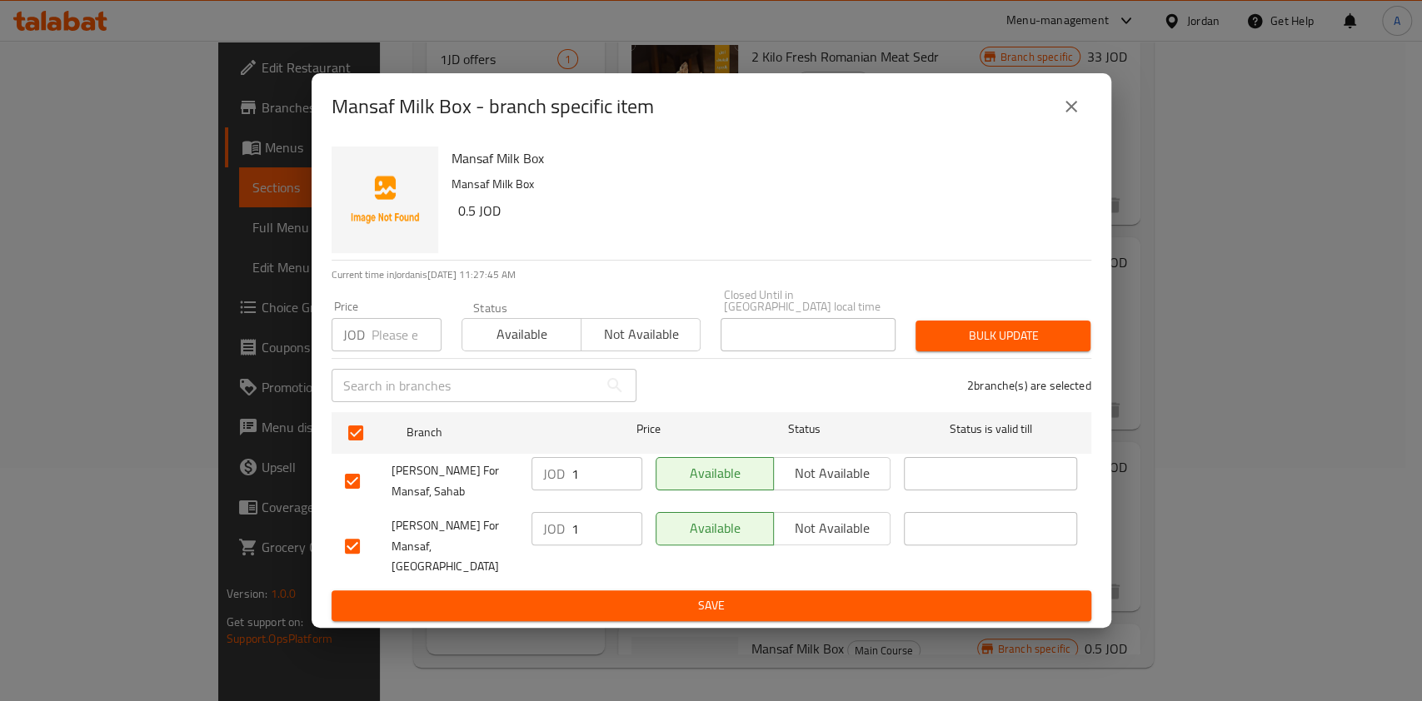
click at [594, 476] on input "1" at bounding box center [606, 473] width 71 height 33
click at [1085, 122] on button "close" at bounding box center [1071, 107] width 40 height 40
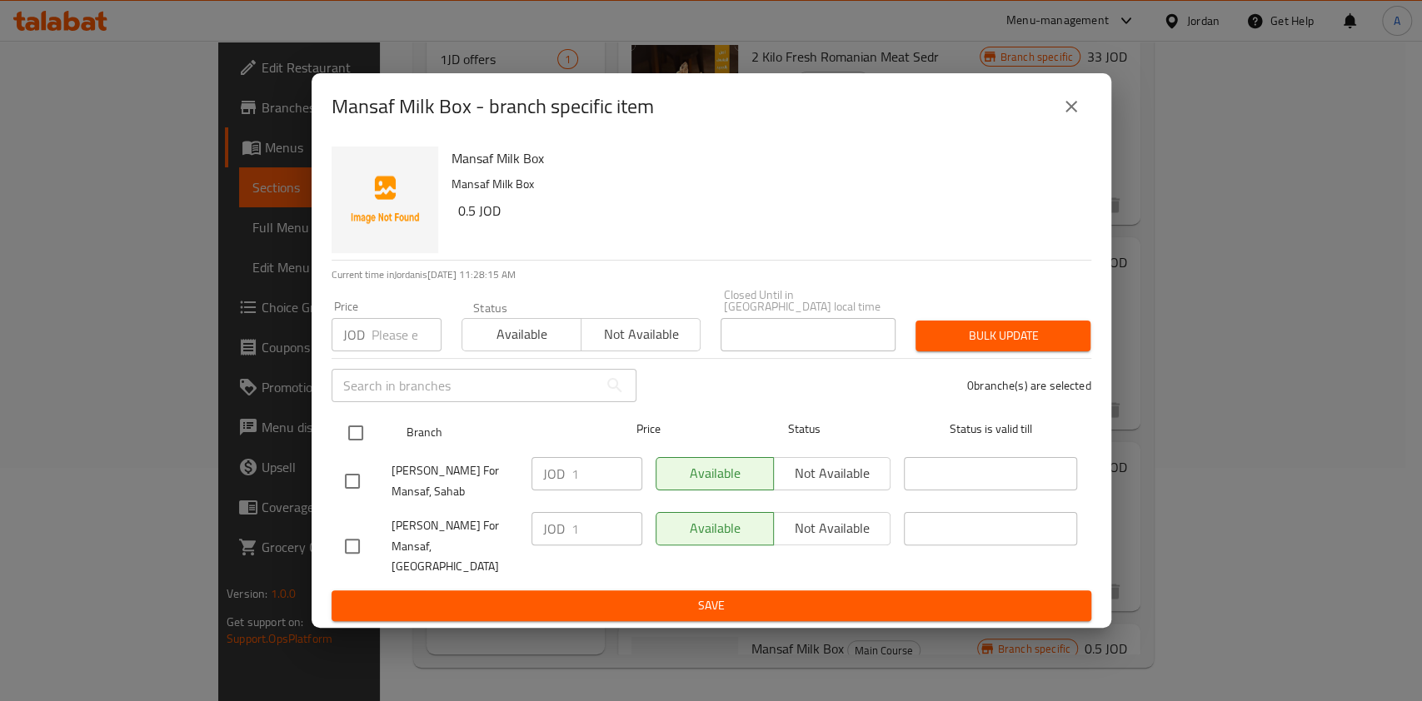
click at [342, 435] on input "checkbox" at bounding box center [355, 433] width 35 height 35
checkbox input "true"
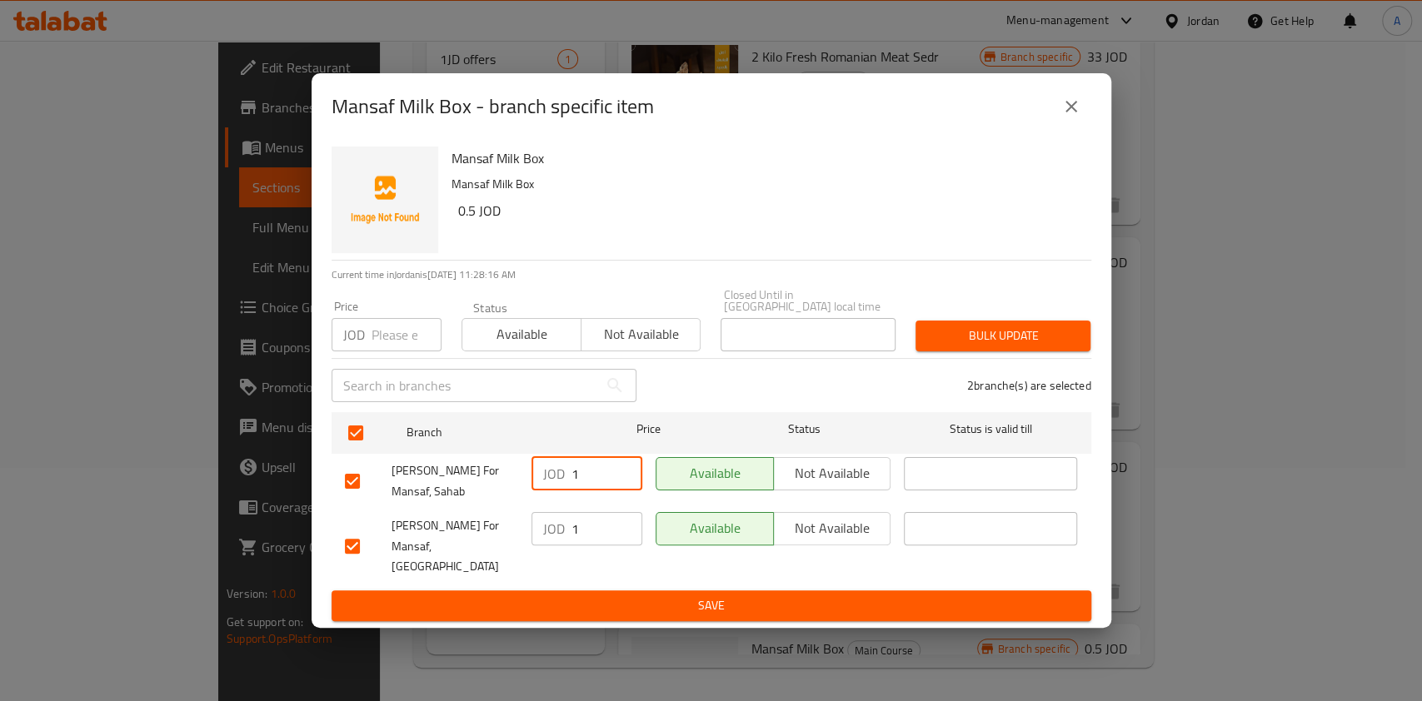
click at [580, 473] on input "1" at bounding box center [606, 473] width 71 height 33
type input ".75"
click at [601, 529] on input "1" at bounding box center [606, 528] width 71 height 33
type input ".75"
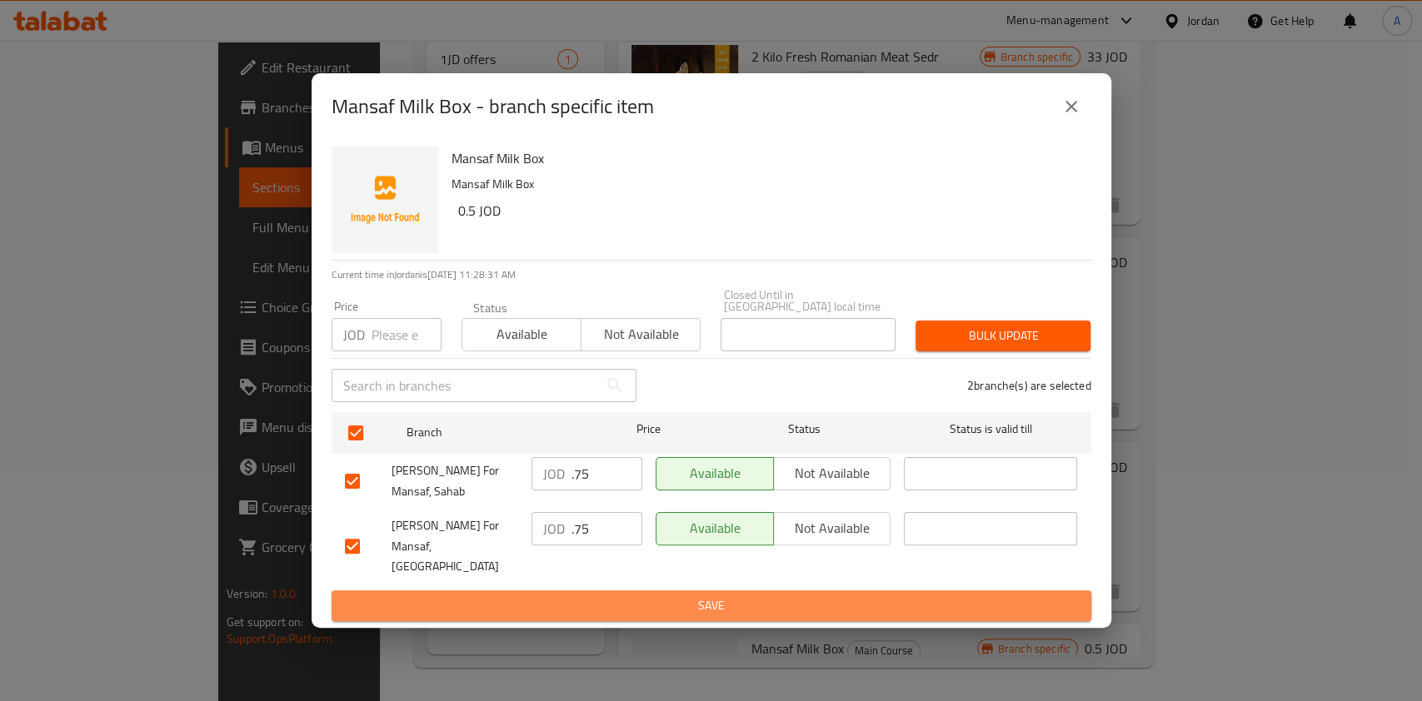
click at [704, 596] on span "Save" at bounding box center [711, 606] width 733 height 21
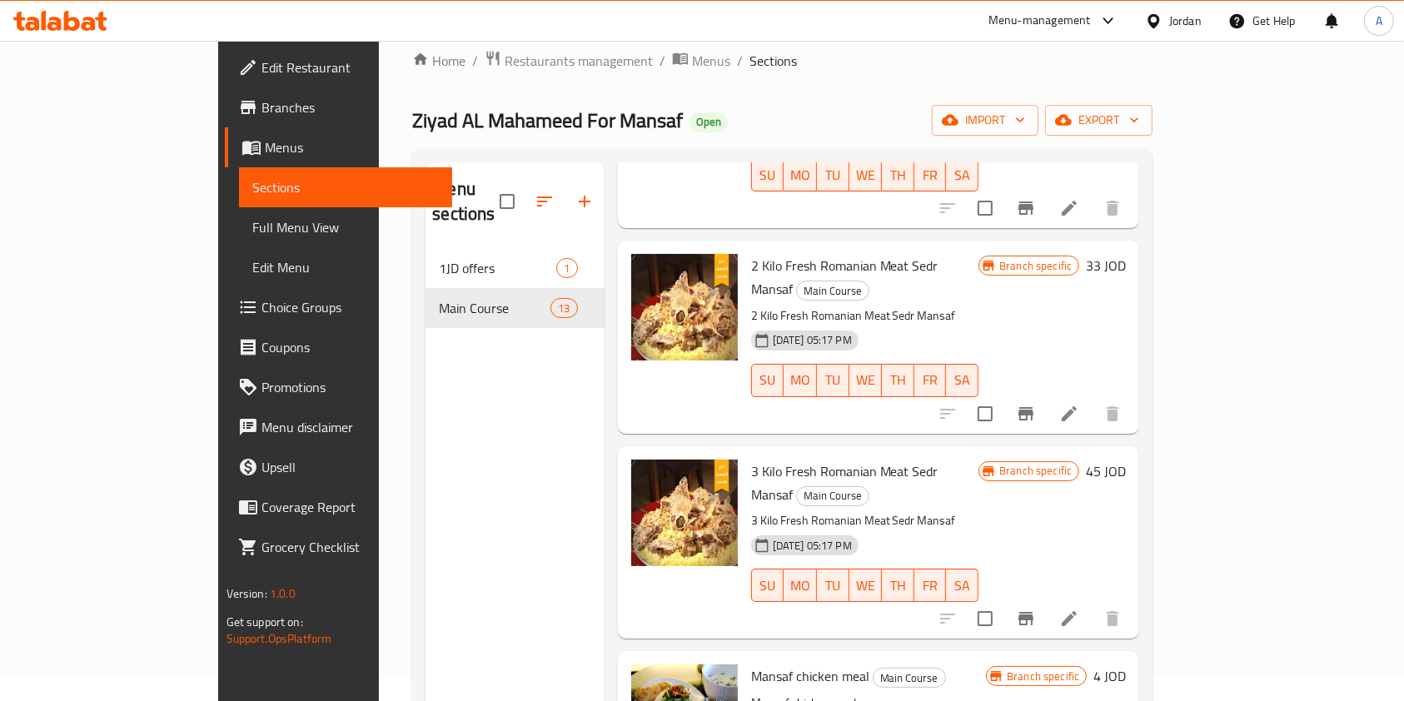
scroll to position [21, 0]
